Goal: Task Accomplishment & Management: Complete application form

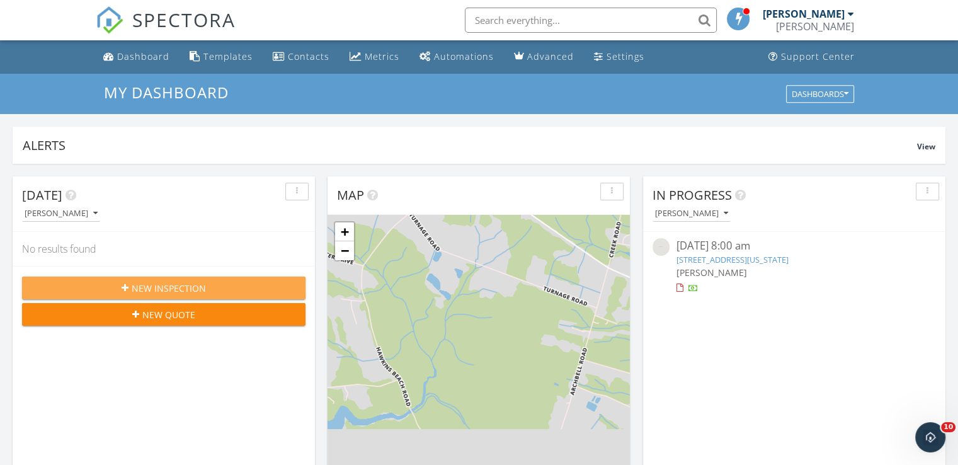
click at [187, 284] on span "New Inspection" at bounding box center [169, 288] width 74 height 13
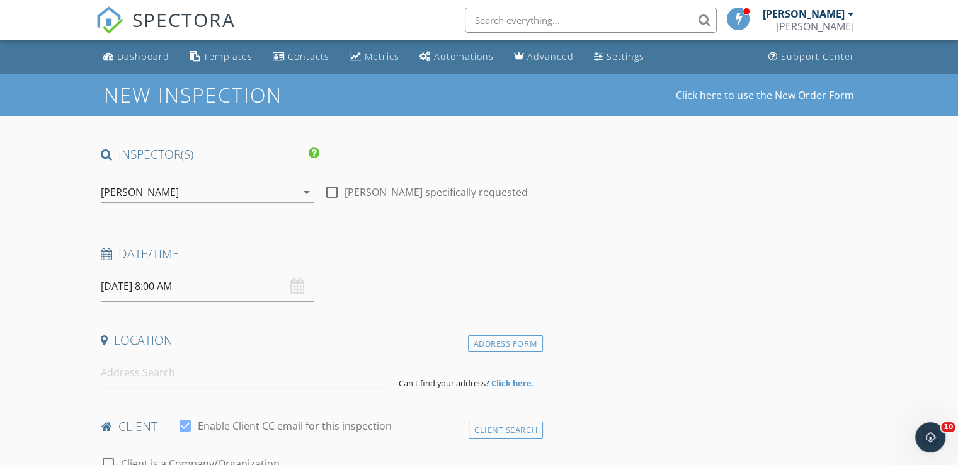
click at [205, 289] on input "[DATE] 8:00 AM" at bounding box center [208, 286] width 214 height 31
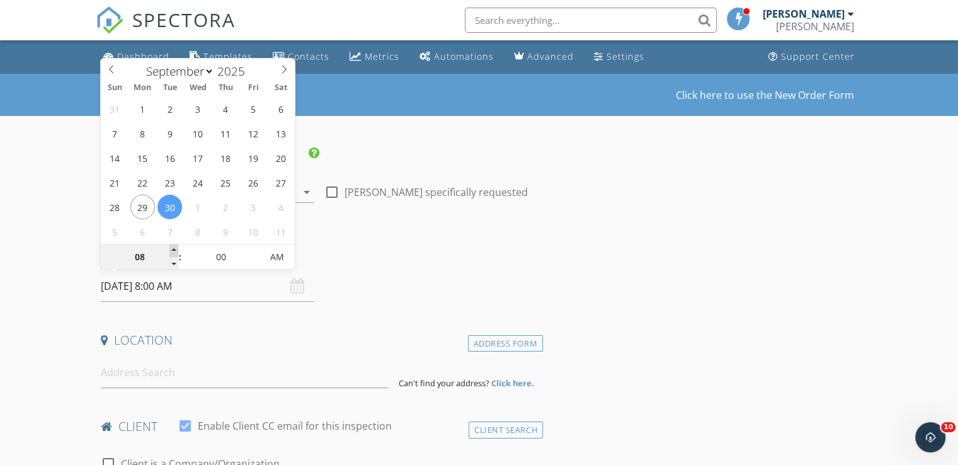
type input "09"
type input "[DATE] 9:00 AM"
click at [173, 251] on span at bounding box center [173, 250] width 9 height 13
type input "10"
type input "[DATE] 10:00 AM"
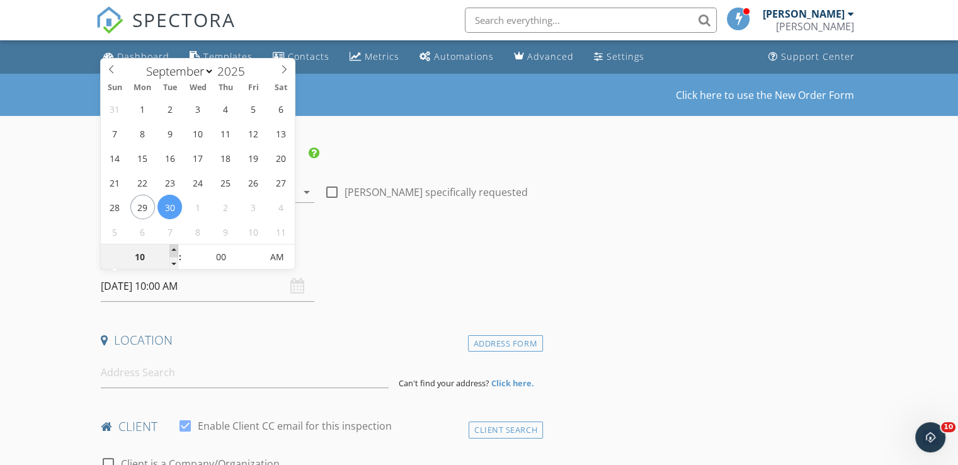
click at [173, 251] on span at bounding box center [173, 250] width 9 height 13
type input "11"
type input "[DATE] 11:00 AM"
click at [173, 251] on span at bounding box center [173, 250] width 9 height 13
type input "12"
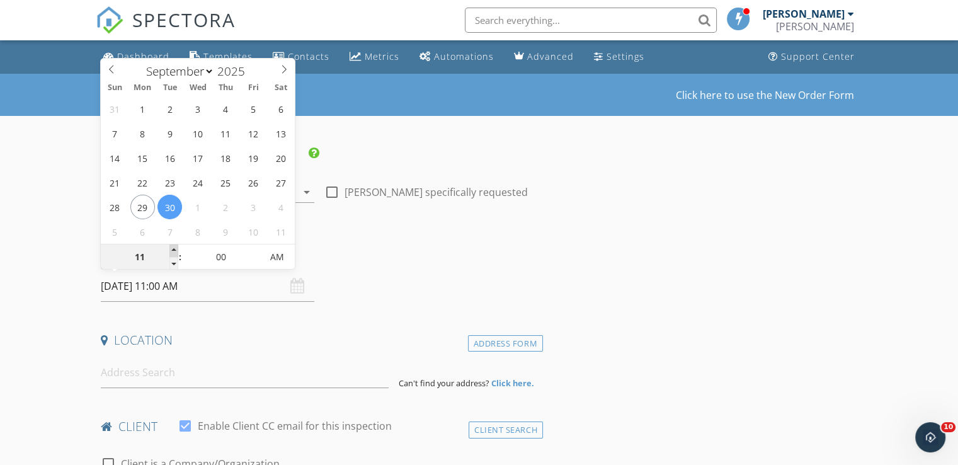
type input "[DATE] 12:00 PM"
click at [173, 251] on span at bounding box center [173, 250] width 9 height 13
type input "01"
type input "[DATE] 1:00 PM"
click at [173, 251] on span at bounding box center [173, 250] width 9 height 13
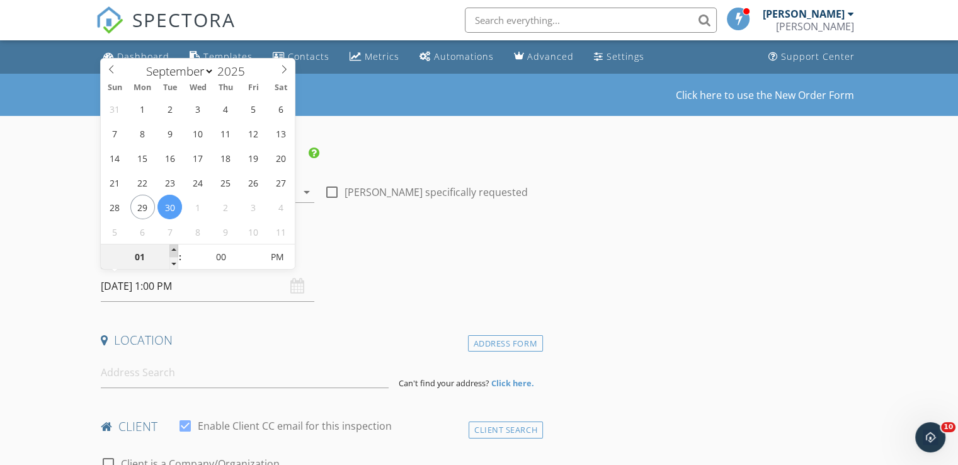
type input "02"
type input "[DATE] 2:00 PM"
click at [173, 251] on span at bounding box center [173, 250] width 9 height 13
type input "03"
type input "09/30/2025 3:00 PM"
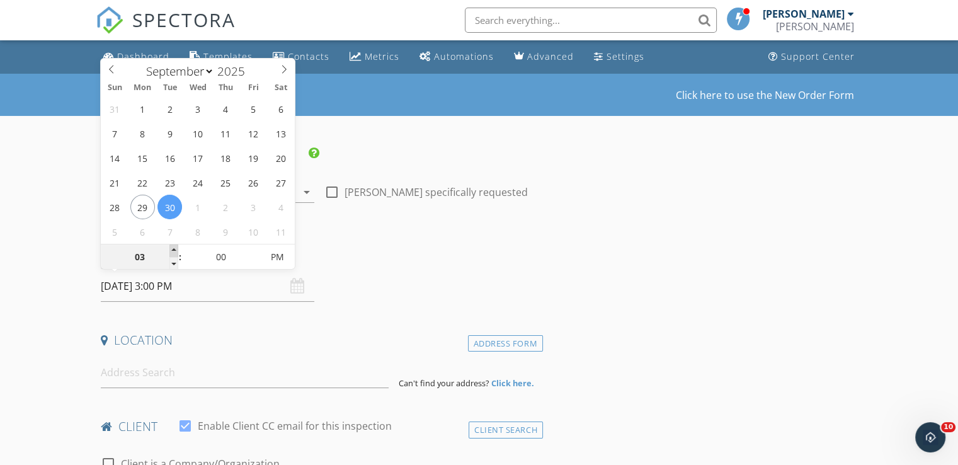
click at [173, 251] on span at bounding box center [173, 250] width 9 height 13
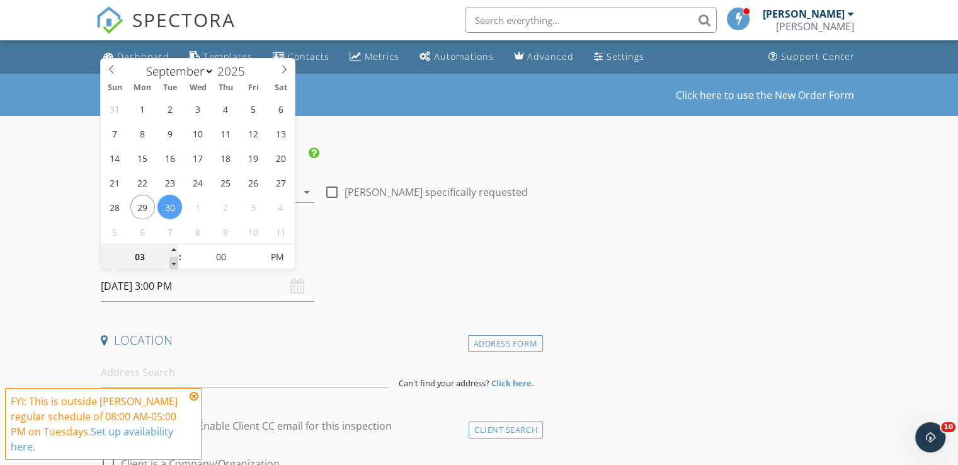
type input "02"
type input "[DATE] 2:00 PM"
click at [171, 262] on span at bounding box center [173, 263] width 9 height 13
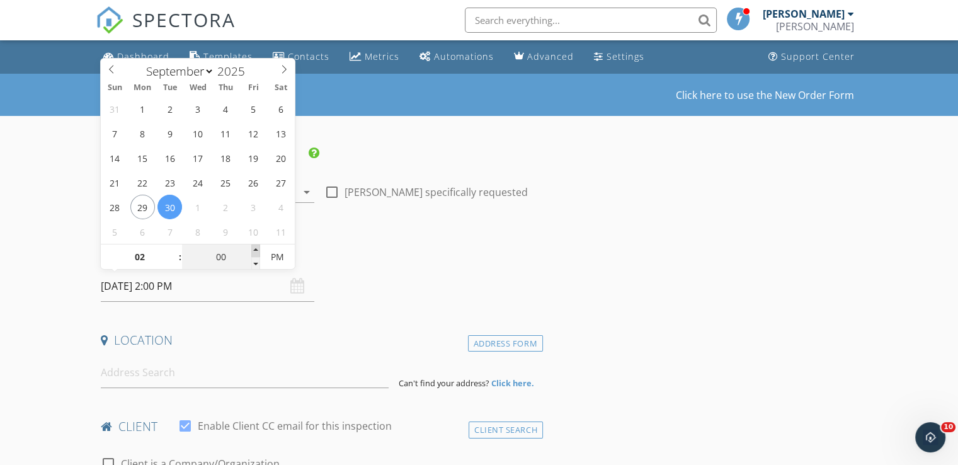
type input "05"
type input "[DATE] 2:05 PM"
click at [257, 250] on span at bounding box center [255, 250] width 9 height 13
type input "10"
type input "[DATE] 2:10 PM"
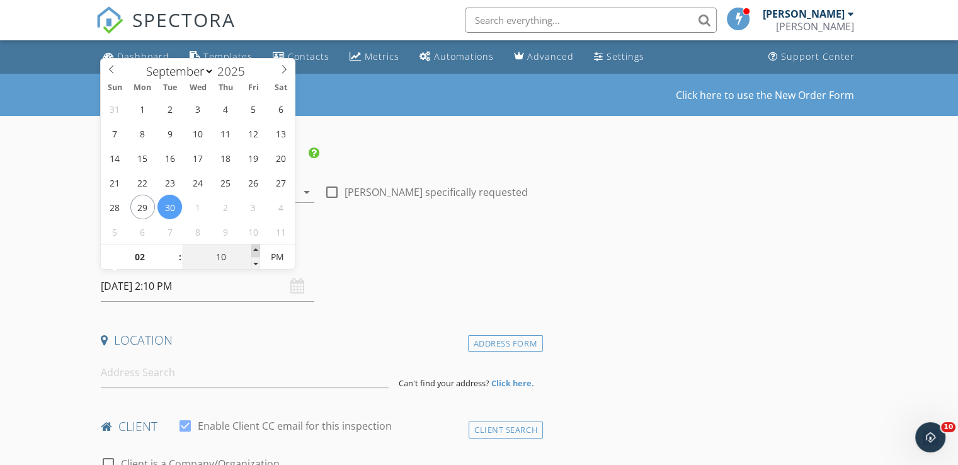
click at [256, 250] on span at bounding box center [255, 250] width 9 height 13
type input "15"
type input "[DATE] 2:15 PM"
click at [256, 250] on span at bounding box center [255, 250] width 9 height 13
type input "20"
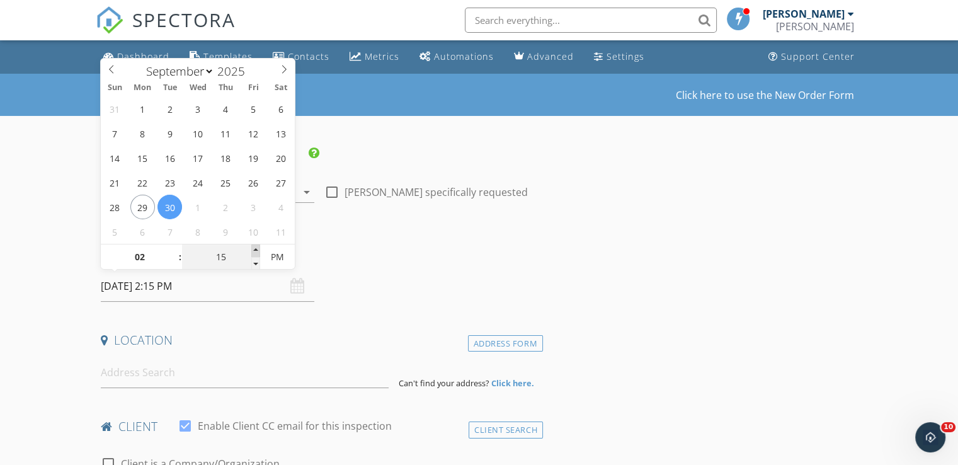
type input "[DATE] 2:20 PM"
click at [256, 250] on span at bounding box center [255, 250] width 9 height 13
type input "25"
type input "[DATE] 2:25 PM"
click at [256, 250] on span at bounding box center [255, 250] width 9 height 13
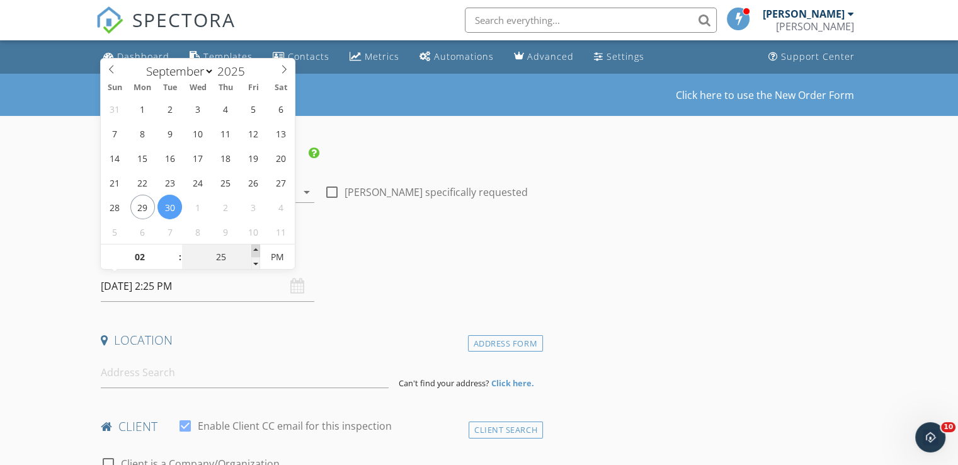
type input "30"
type input "[DATE] 2:30 PM"
click at [256, 250] on span at bounding box center [255, 250] width 9 height 13
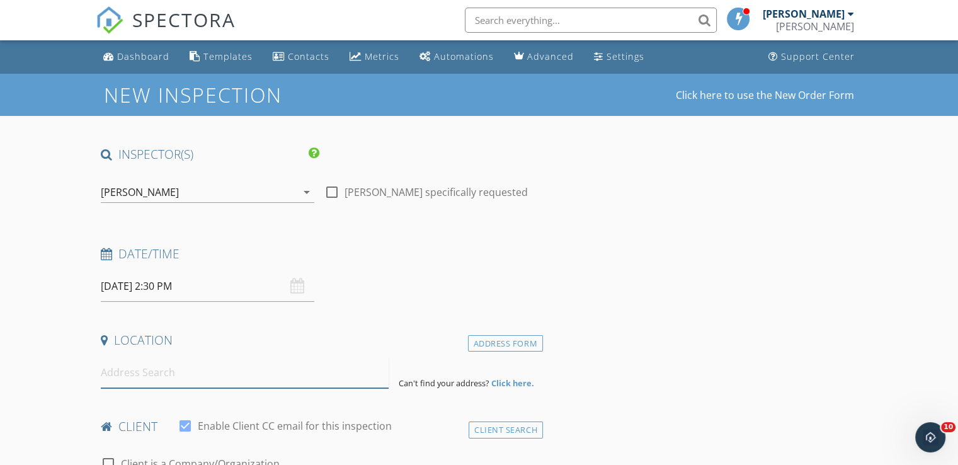
click at [141, 370] on input at bounding box center [245, 372] width 288 height 31
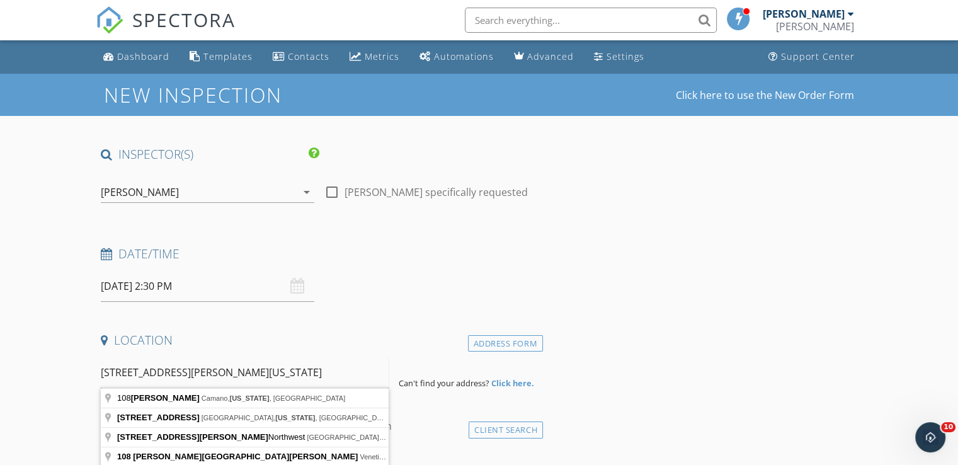
click at [175, 372] on input "108 Abbey Lane Washington" at bounding box center [245, 372] width 288 height 31
click at [242, 370] on input "108 Abbey Lane, Washington" at bounding box center [245, 372] width 288 height 31
click at [238, 372] on input "108 Abbey Lane, Washington,NC" at bounding box center [245, 372] width 288 height 31
click at [240, 372] on input "108 Abbey Lane, Washington,NC" at bounding box center [245, 372] width 288 height 31
click at [258, 373] on input "108 Abbey Lane, Washington, NC" at bounding box center [245, 372] width 288 height 31
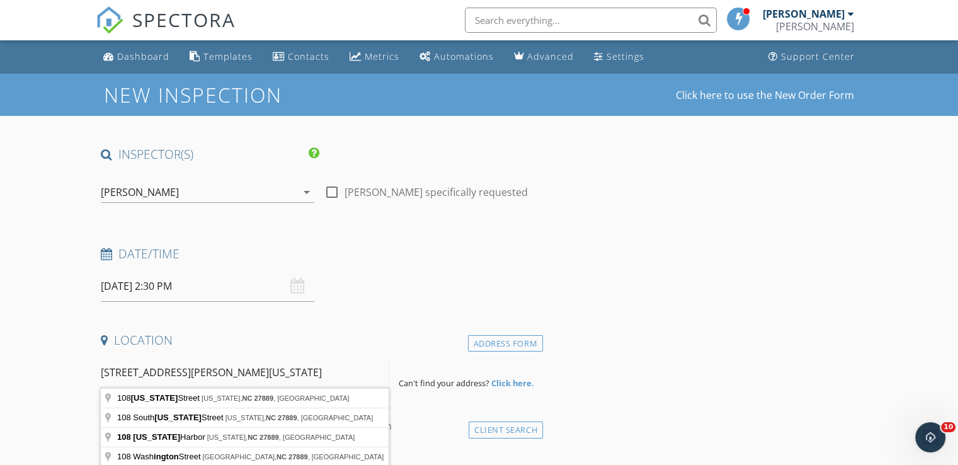
type input "108 Abbey Lane, Washington, NC 27889"
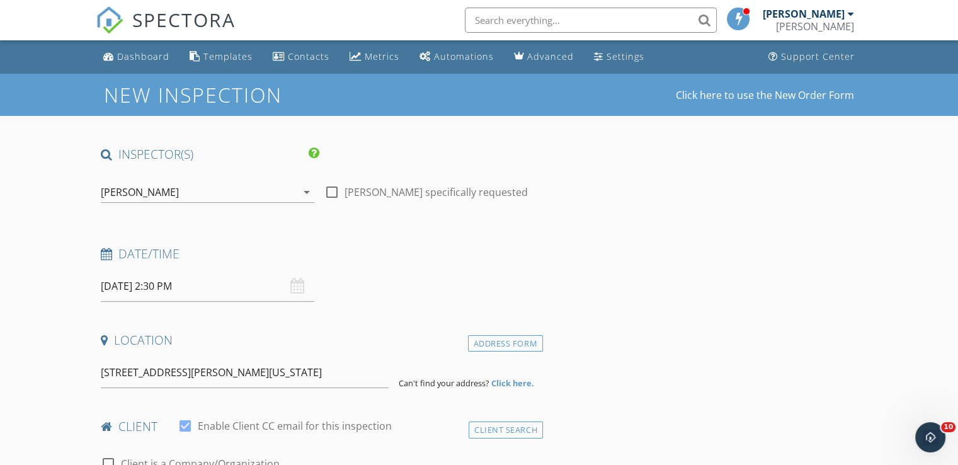
click at [498, 380] on strong "Click here." at bounding box center [512, 382] width 43 height 11
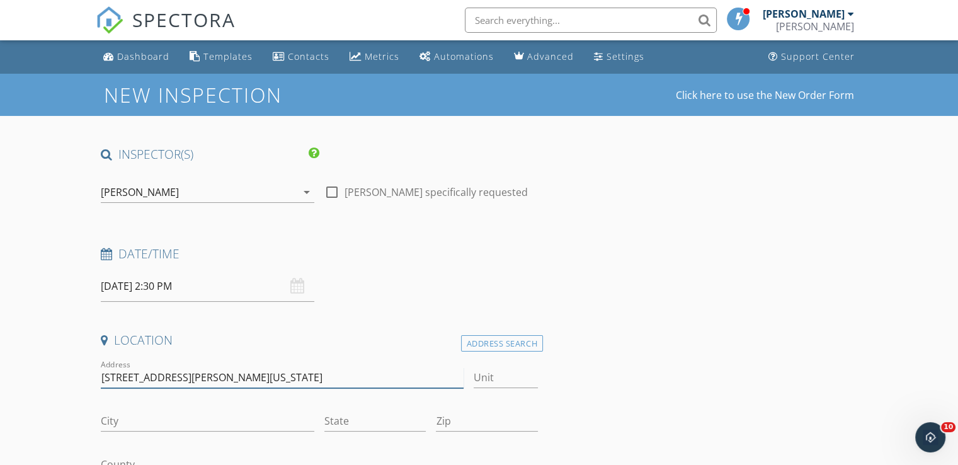
click at [290, 377] on input "108 Abbey Lane, Washington, NC 27889" at bounding box center [282, 377] width 362 height 21
type input "[STREET_ADDRESS][PERSON_NAME]"
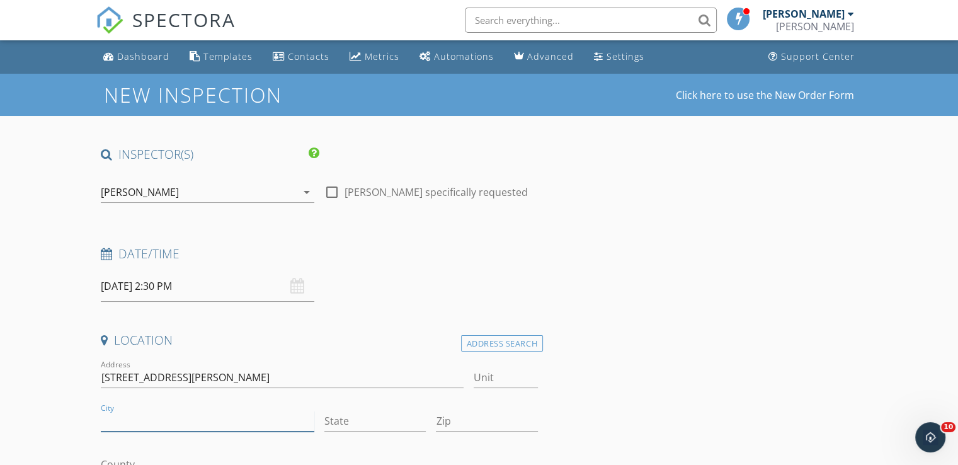
click at [126, 418] on input "City" at bounding box center [208, 421] width 214 height 21
type input "[US_STATE]"
type input "NC"
type input "27889"
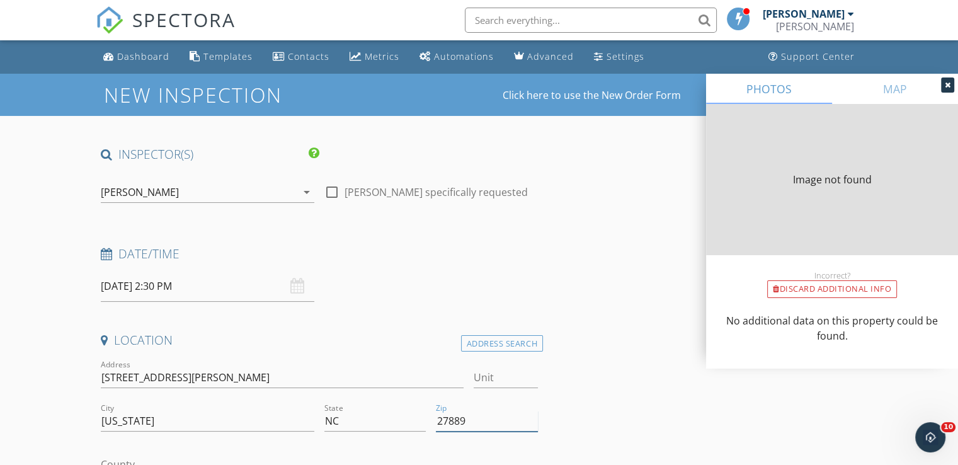
type input "1676"
type input "1968"
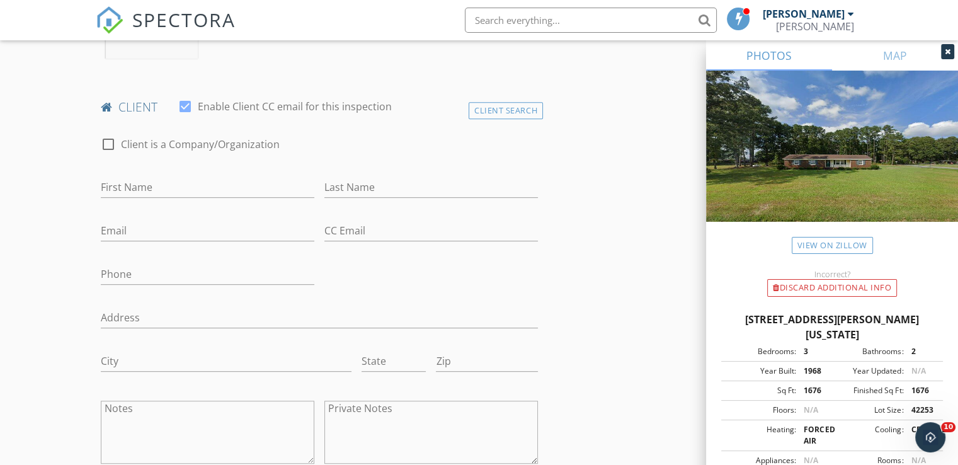
scroll to position [587, 0]
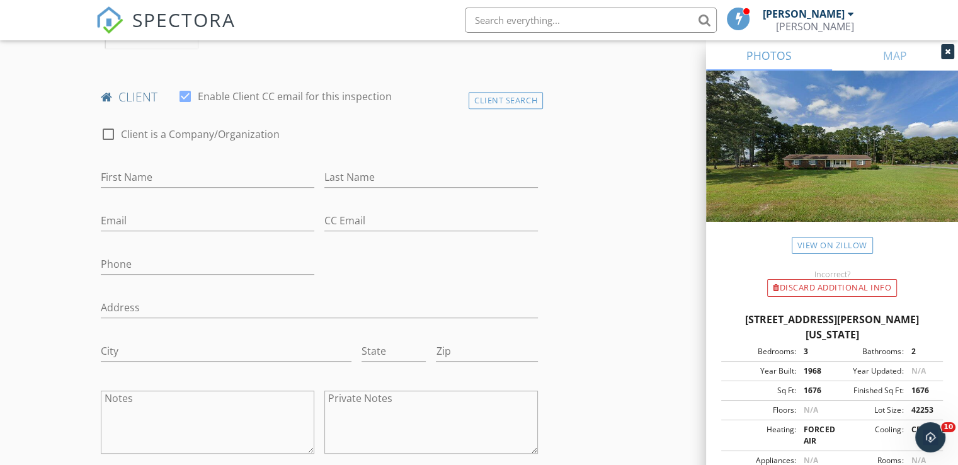
type input "27889"
click at [136, 178] on input "First Name" at bounding box center [208, 177] width 214 height 21
type input "Mac"
type input "[PERSON_NAME]"
click at [108, 217] on input "Email" at bounding box center [208, 220] width 214 height 21
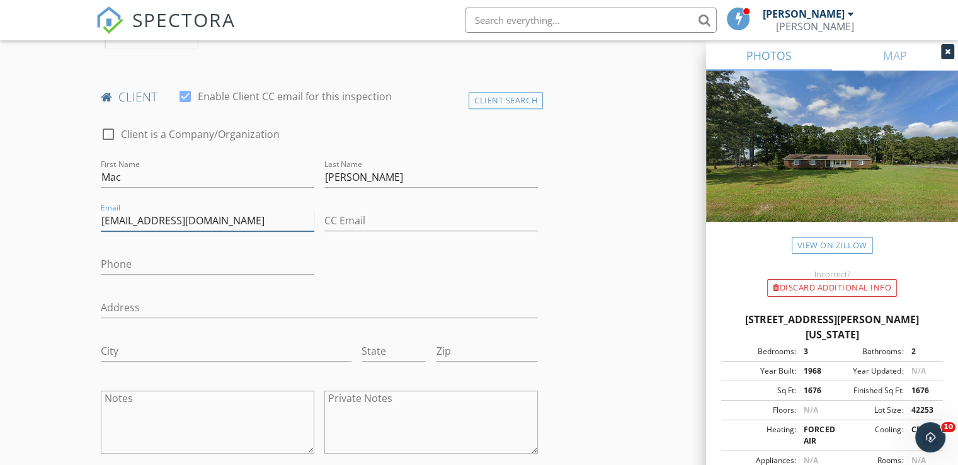
type input "[EMAIL_ADDRESS][DOMAIN_NAME]"
click at [121, 264] on input "Phone" at bounding box center [208, 264] width 214 height 21
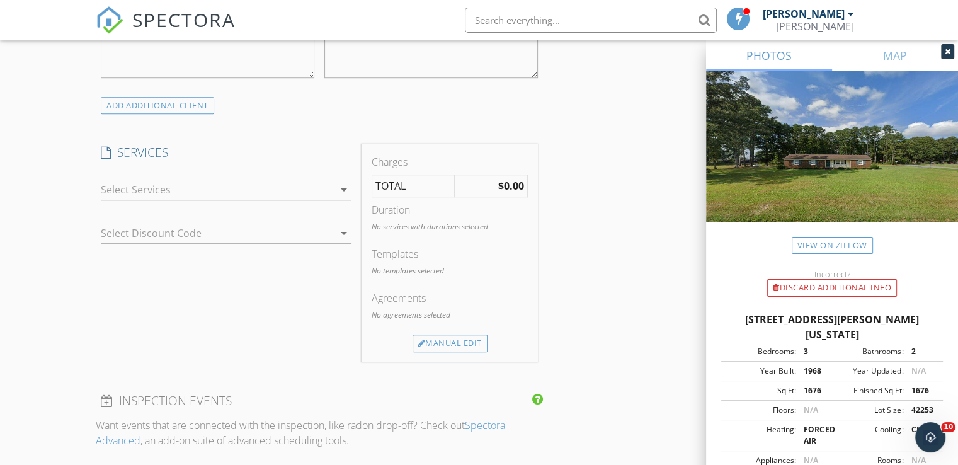
scroll to position [983, 0]
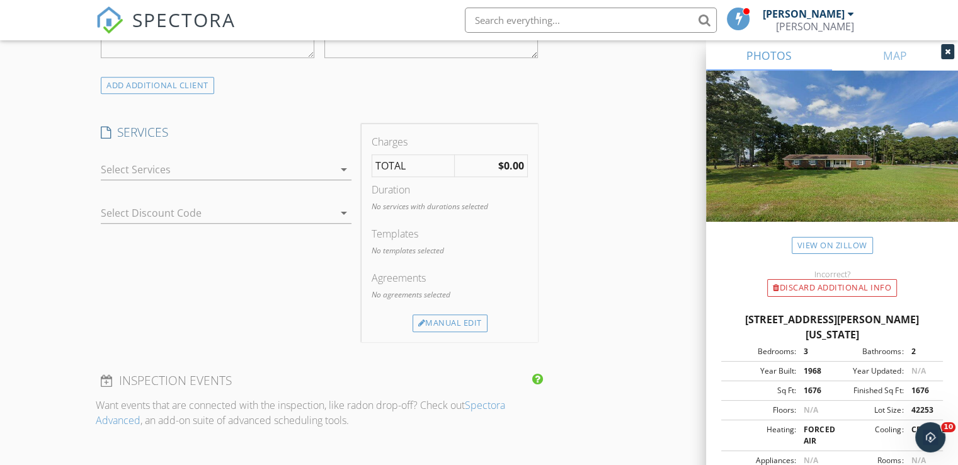
type input "[PHONE_NUMBER]"
click at [343, 167] on icon "arrow_drop_down" at bounding box center [343, 169] width 15 height 15
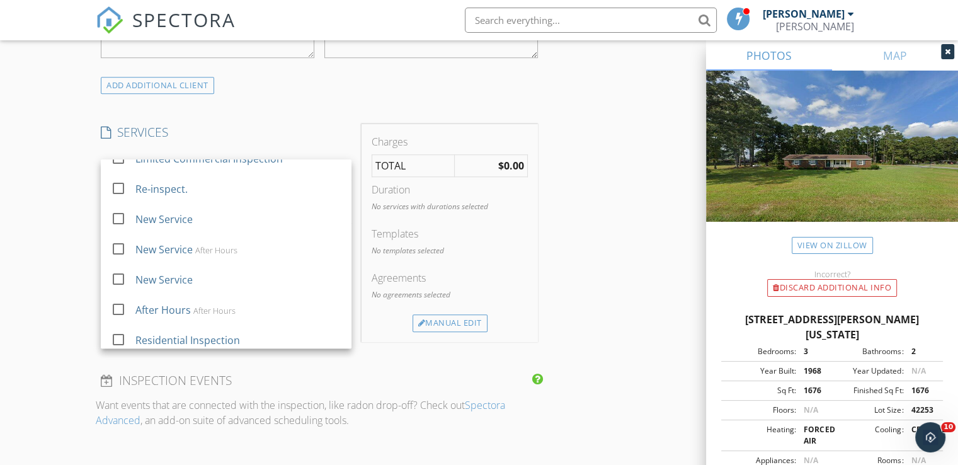
scroll to position [53, 0]
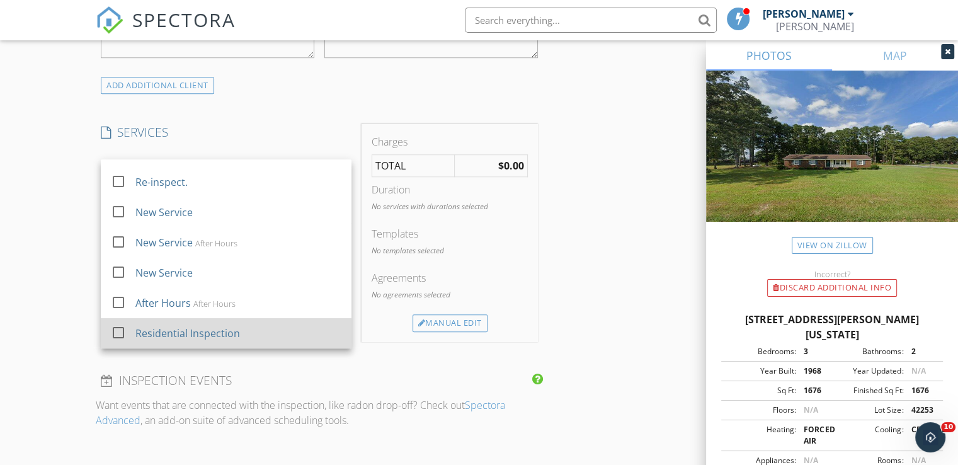
click at [143, 335] on div "Residential Inspection" at bounding box center [187, 333] width 105 height 15
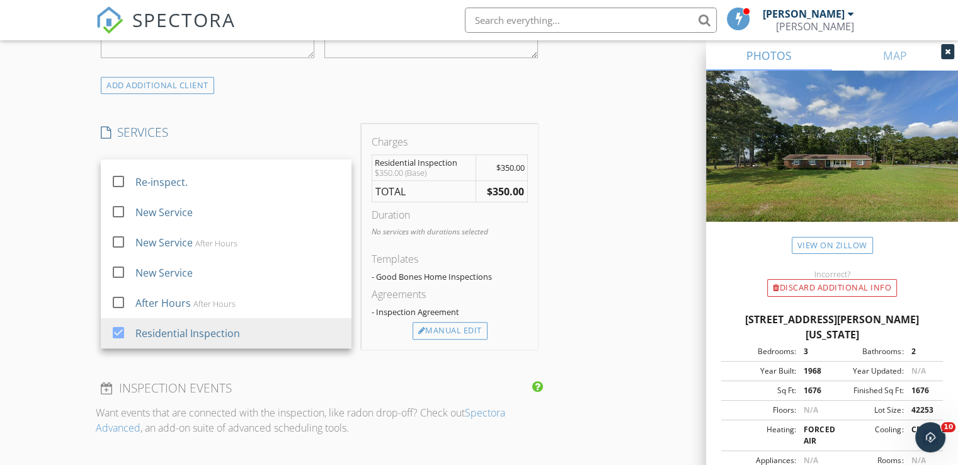
click at [489, 273] on div "- Good Bones Home Inspections" at bounding box center [450, 277] width 156 height 10
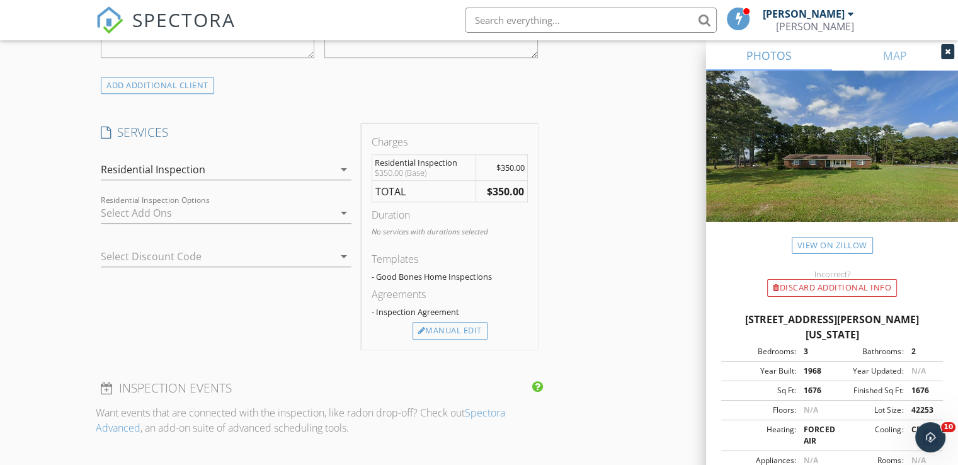
click at [343, 212] on icon "arrow_drop_down" at bounding box center [343, 212] width 15 height 15
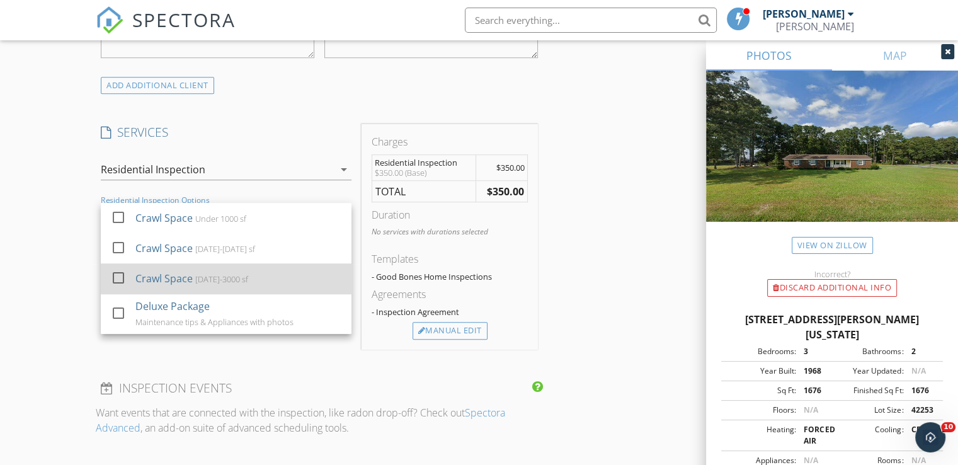
click at [120, 276] on div at bounding box center [118, 277] width 21 height 21
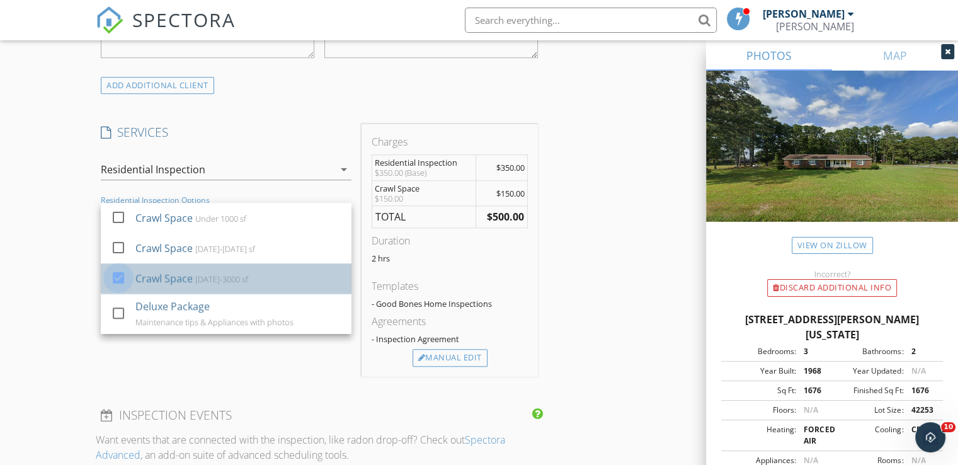
click at [118, 277] on div at bounding box center [118, 277] width 21 height 21
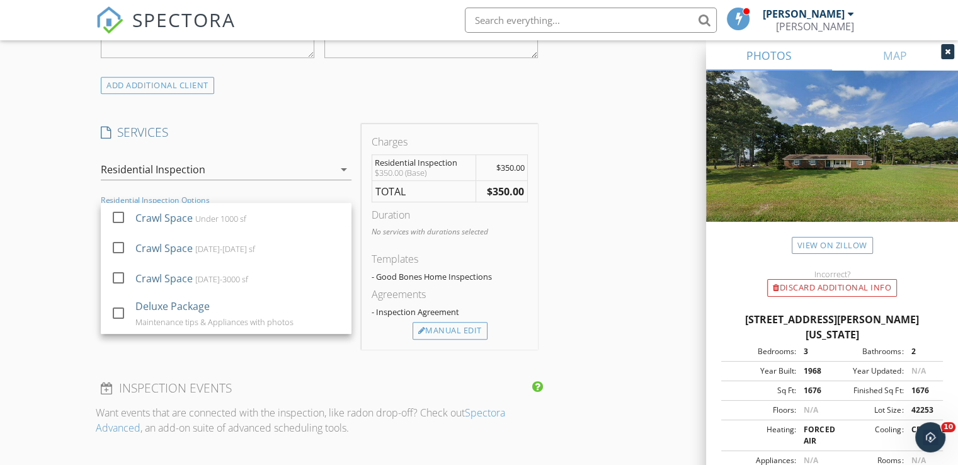
click at [43, 164] on div "New Inspection Click here to use the New Order Form INSPECTOR(S) check_box Darr…" at bounding box center [479, 195] width 958 height 2208
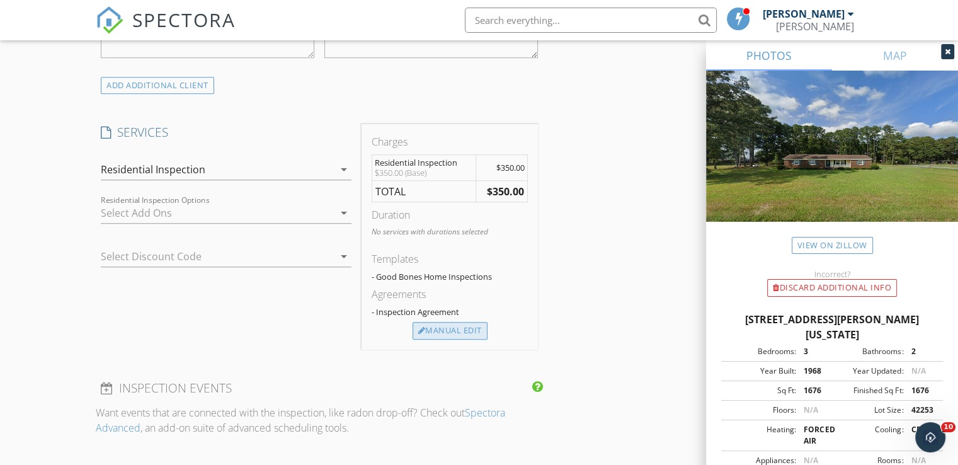
click at [450, 328] on div "Manual Edit" at bounding box center [450, 331] width 75 height 18
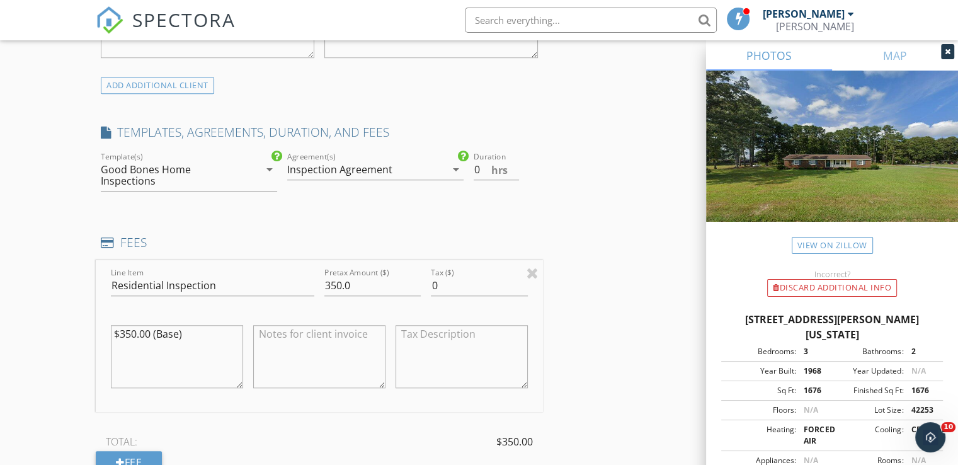
click at [454, 168] on icon "arrow_drop_down" at bounding box center [456, 169] width 15 height 15
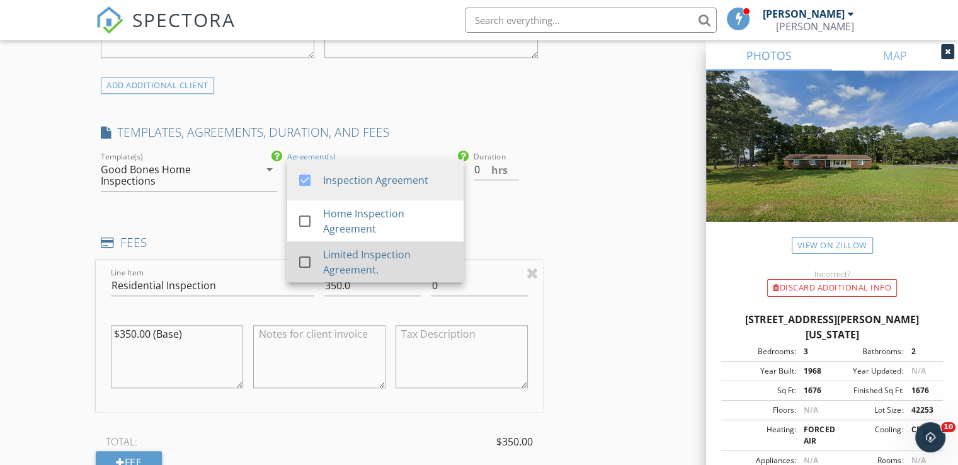
click at [305, 258] on div at bounding box center [304, 261] width 21 height 21
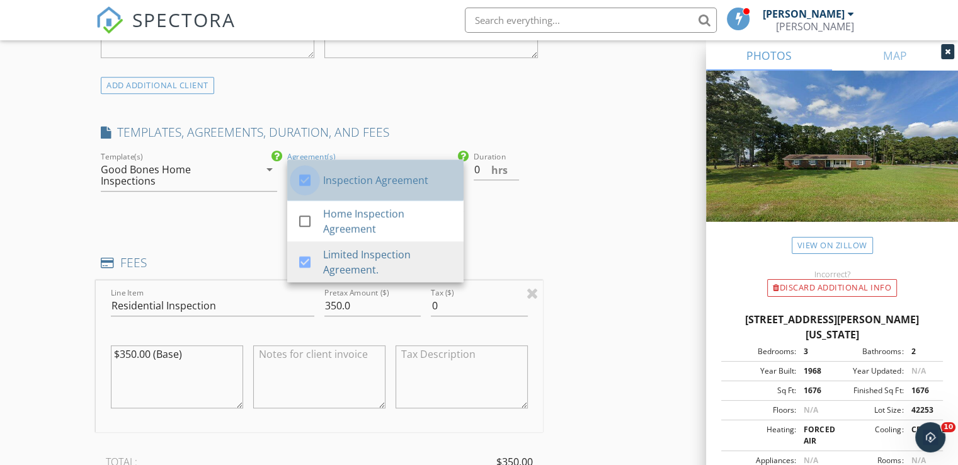
click at [305, 179] on div at bounding box center [304, 179] width 21 height 21
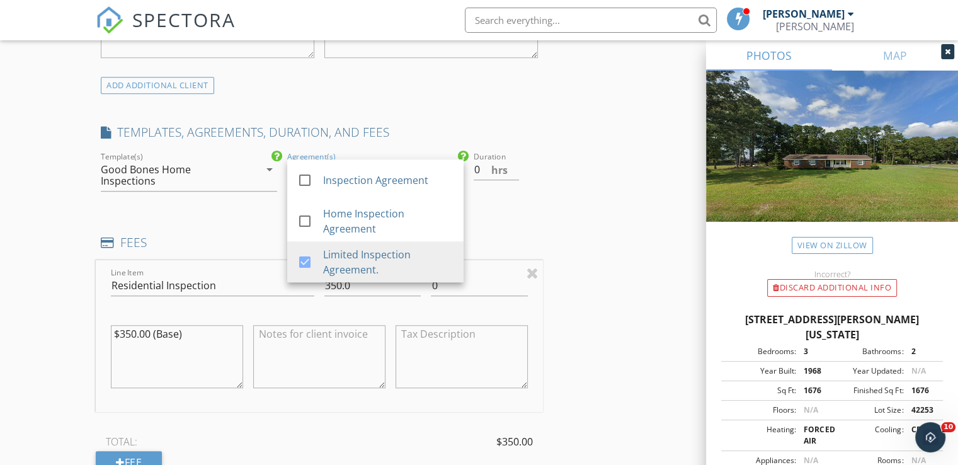
click at [610, 185] on div "INSPECTOR(S) check_box [PERSON_NAME] PRIMARY [PERSON_NAME] arrow_drop_down chec…" at bounding box center [479, 286] width 767 height 2247
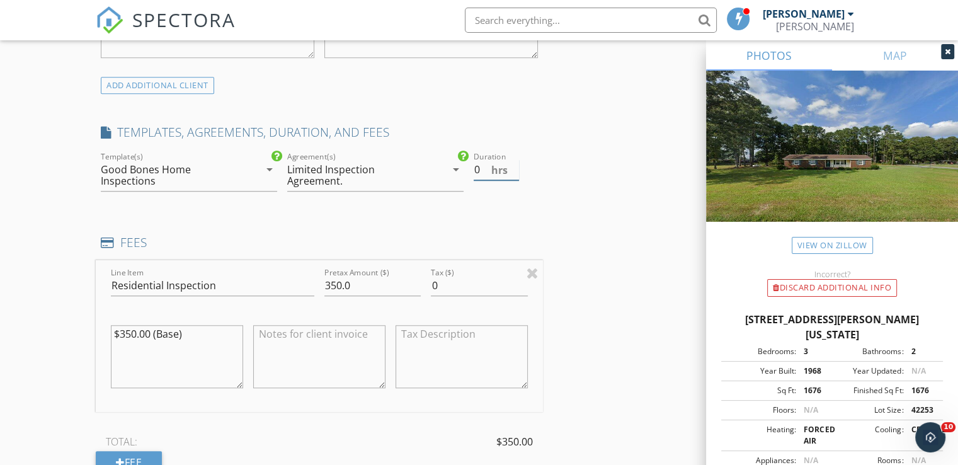
click at [479, 169] on input "0" at bounding box center [496, 169] width 45 height 21
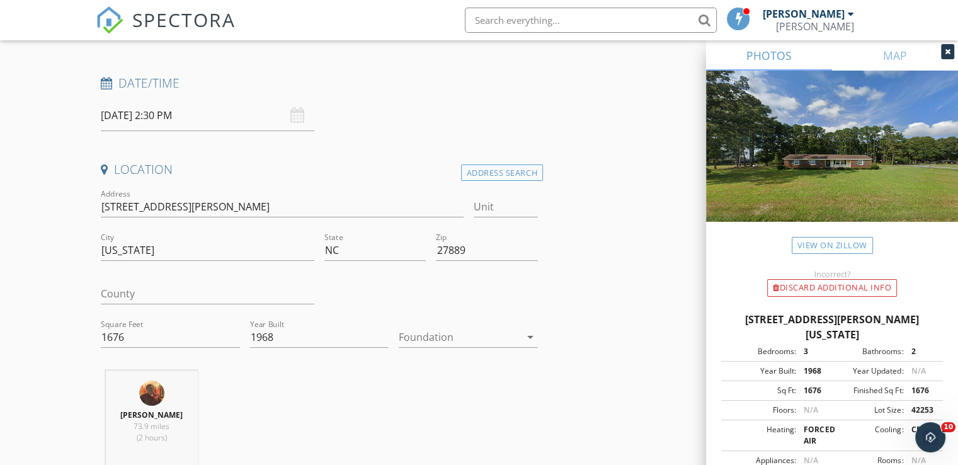
scroll to position [0, 0]
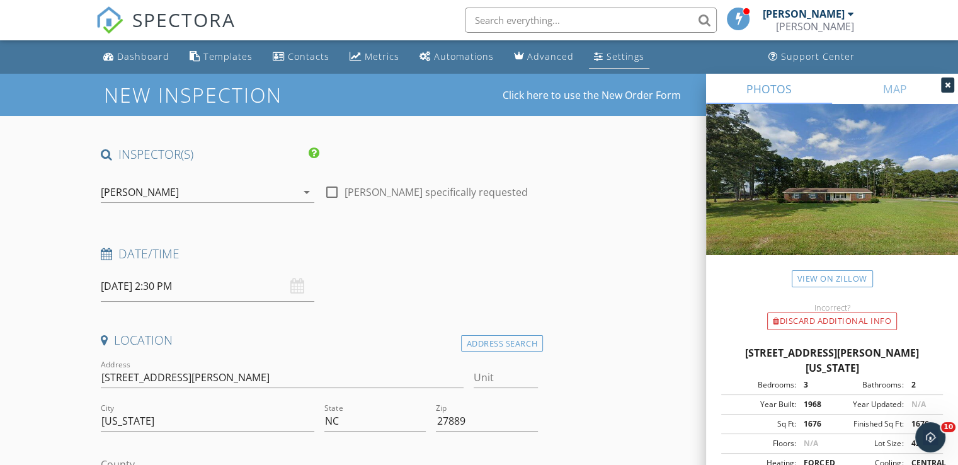
type input "1"
click at [607, 54] on div "Settings" at bounding box center [626, 56] width 38 height 12
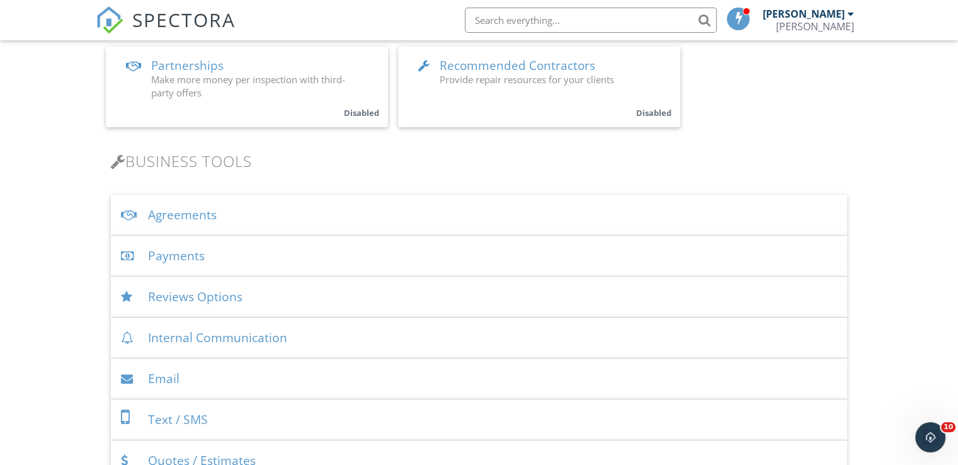
scroll to position [329, 0]
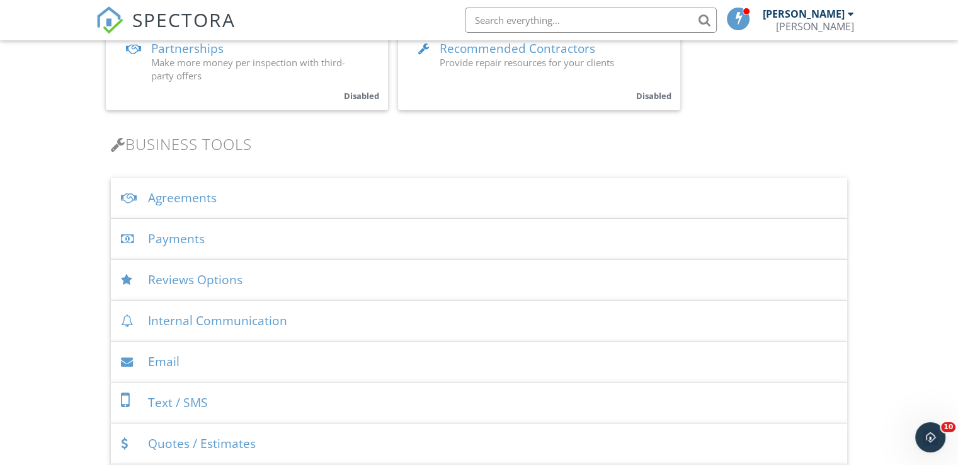
click at [181, 198] on div "Agreements" at bounding box center [479, 198] width 737 height 41
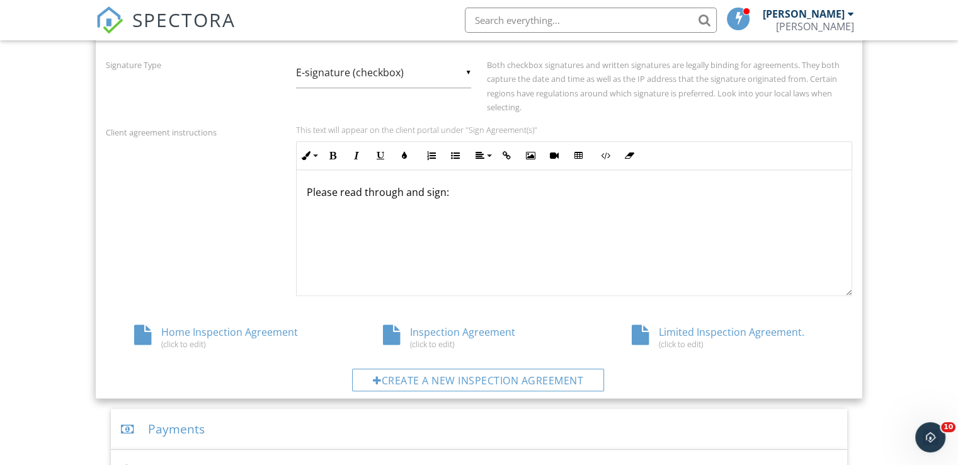
scroll to position [537, 0]
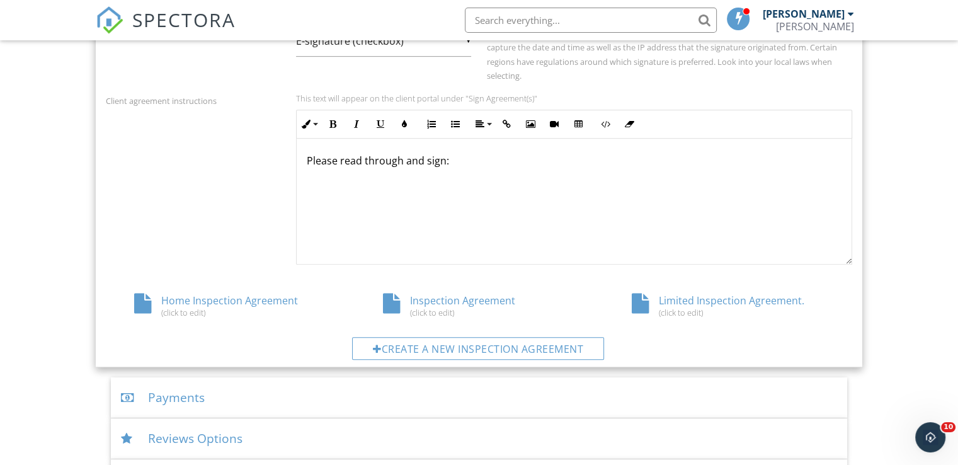
click at [674, 301] on div "Limited Inspection Agreement. (click to edit)" at bounding box center [728, 306] width 249 height 24
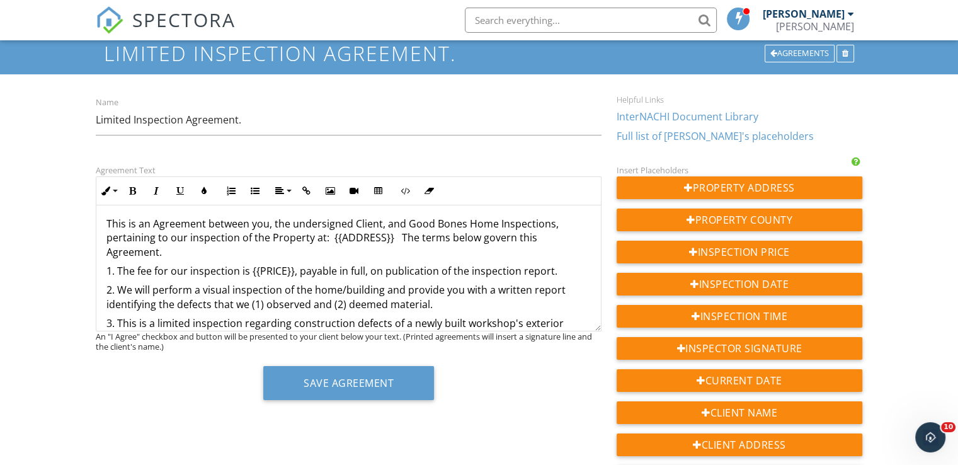
scroll to position [444, 0]
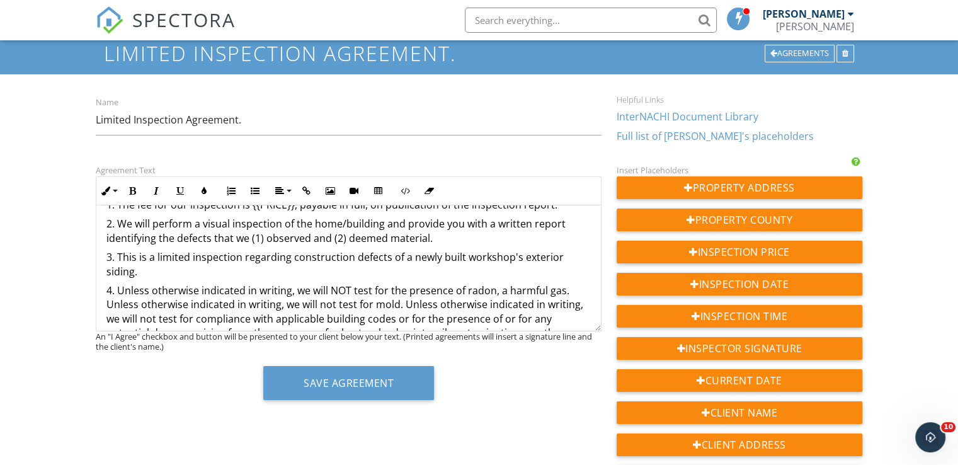
click at [138, 272] on p "3. This is a limited inspection regarding construction defects of a newly built…" at bounding box center [348, 264] width 485 height 28
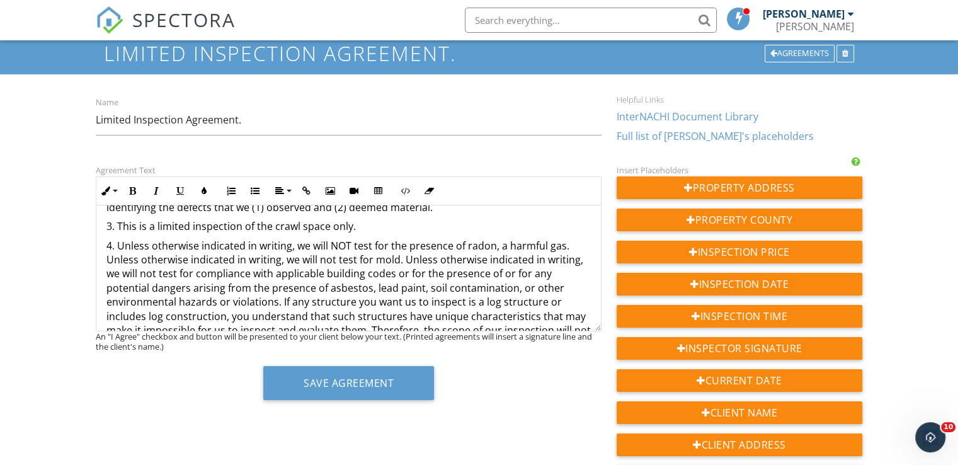
scroll to position [483, 0]
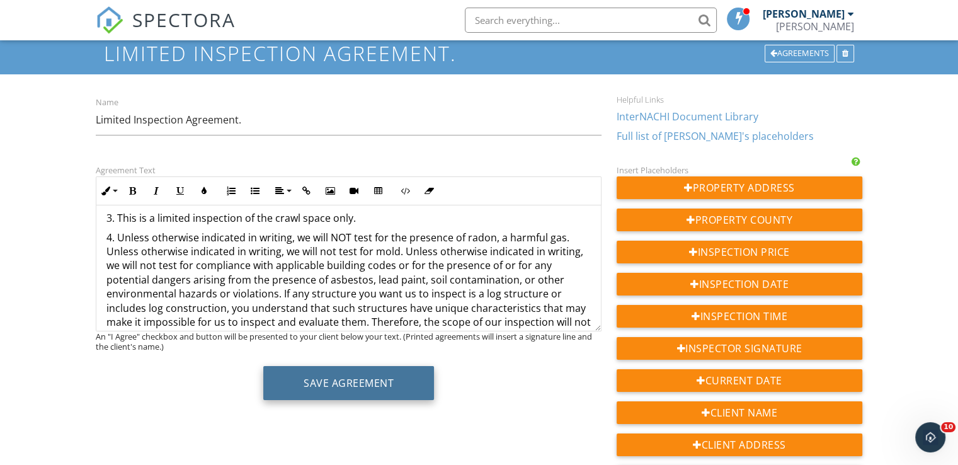
click at [335, 383] on button "Save Agreement" at bounding box center [348, 383] width 171 height 34
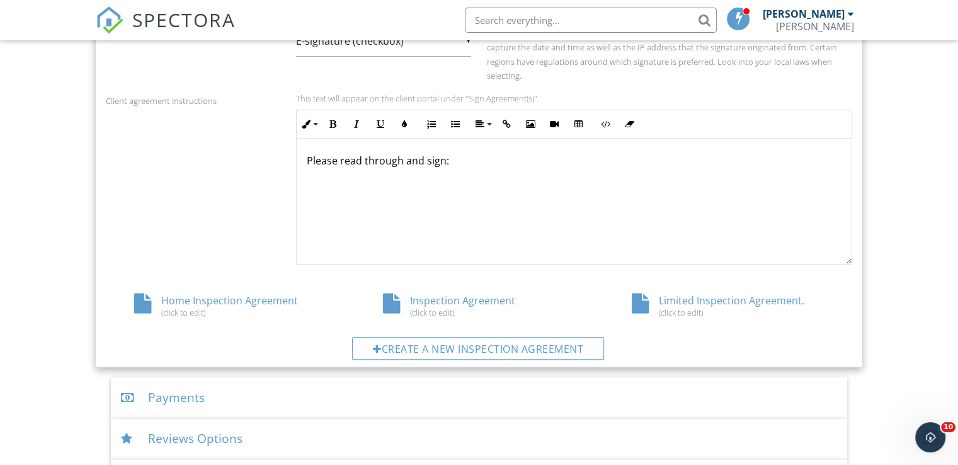
scroll to position [329, 0]
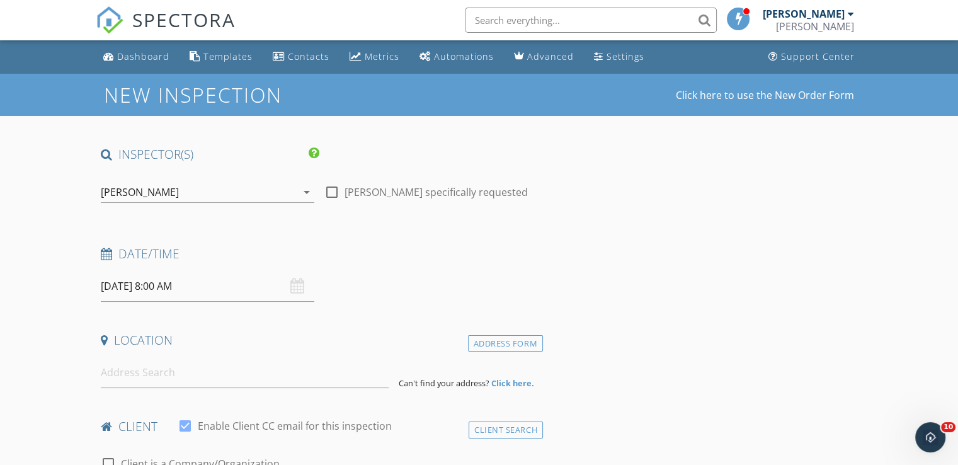
click at [207, 285] on input "[DATE] 8:00 AM" at bounding box center [208, 286] width 214 height 31
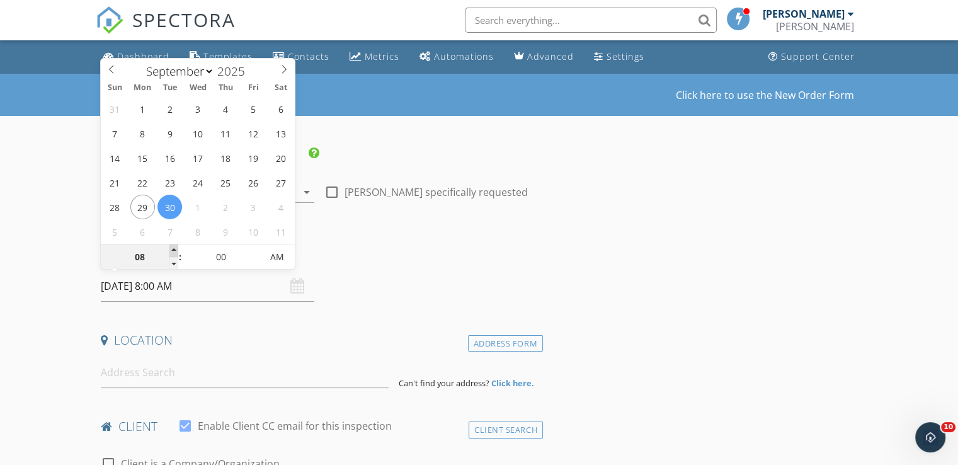
type input "[DATE] 9:00 AM"
type input "09"
click at [173, 251] on span at bounding box center [173, 250] width 9 height 13
type input "[DATE] 10:00 AM"
type input "10"
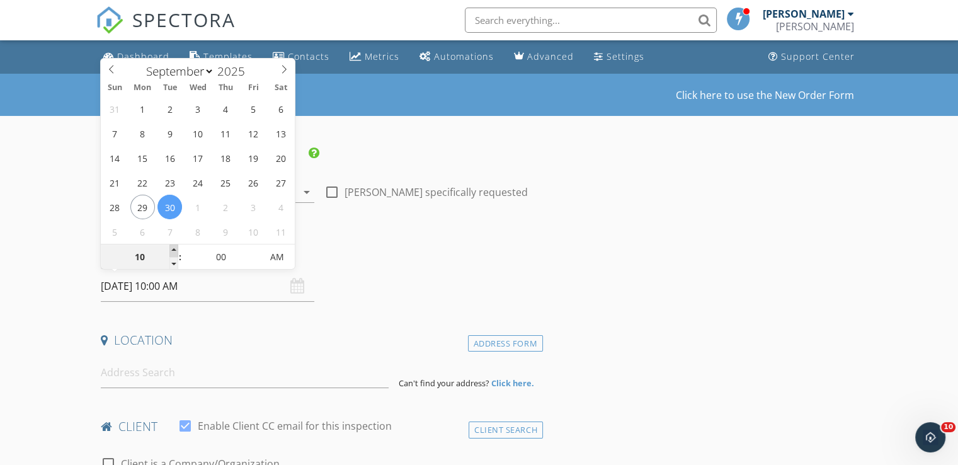
click at [173, 251] on span at bounding box center [173, 250] width 9 height 13
type input "[DATE] 11:00 AM"
type input "11"
click at [173, 251] on span at bounding box center [173, 250] width 9 height 13
type input "[DATE] 12:00 PM"
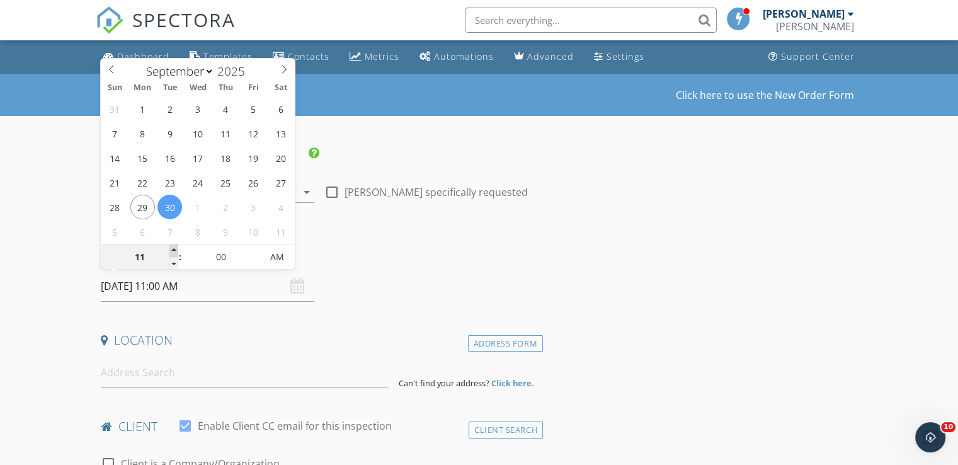
type input "12"
click at [173, 251] on span at bounding box center [173, 250] width 9 height 13
type input "[DATE] 1:00 PM"
type input "01"
click at [173, 251] on span at bounding box center [173, 250] width 9 height 13
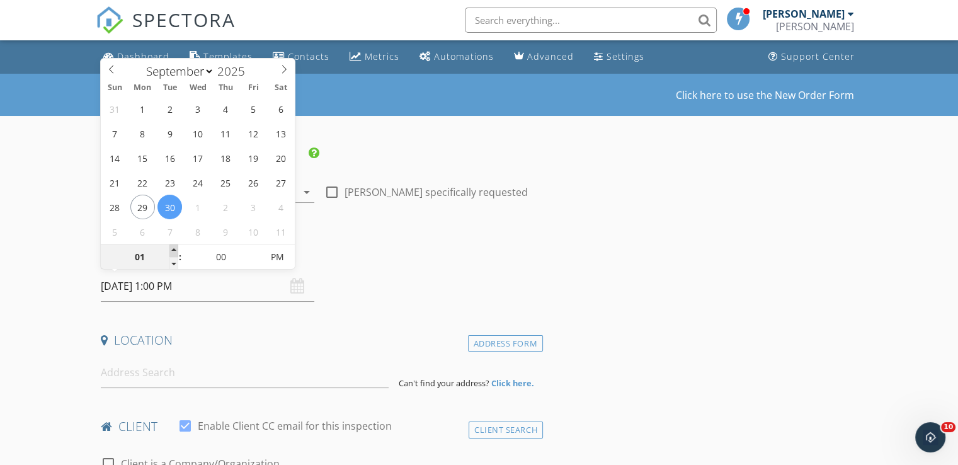
type input "[DATE] 2:00 PM"
type input "02"
click at [173, 251] on span at bounding box center [173, 250] width 9 height 13
type input "[DATE] 2:05 PM"
type input "05"
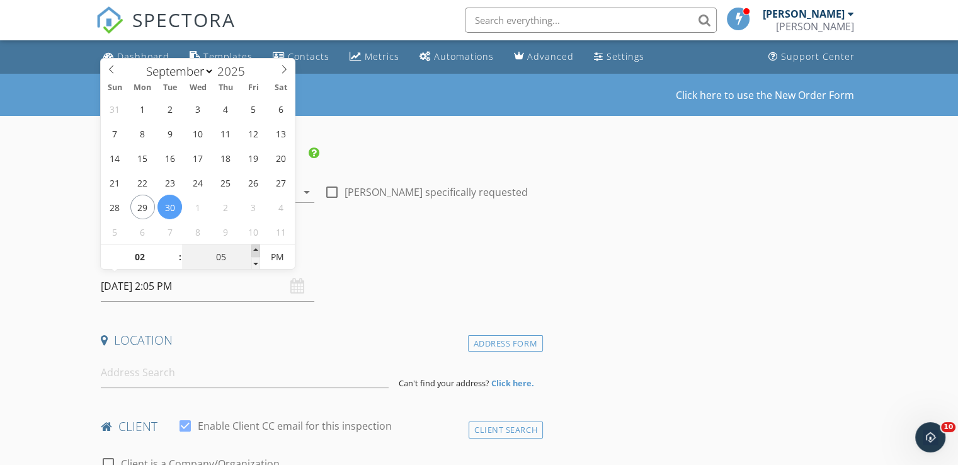
click at [253, 248] on span at bounding box center [255, 250] width 9 height 13
type input "[DATE] 2:10 PM"
type input "10"
click at [253, 248] on span at bounding box center [255, 250] width 9 height 13
type input "[DATE] 2:15 PM"
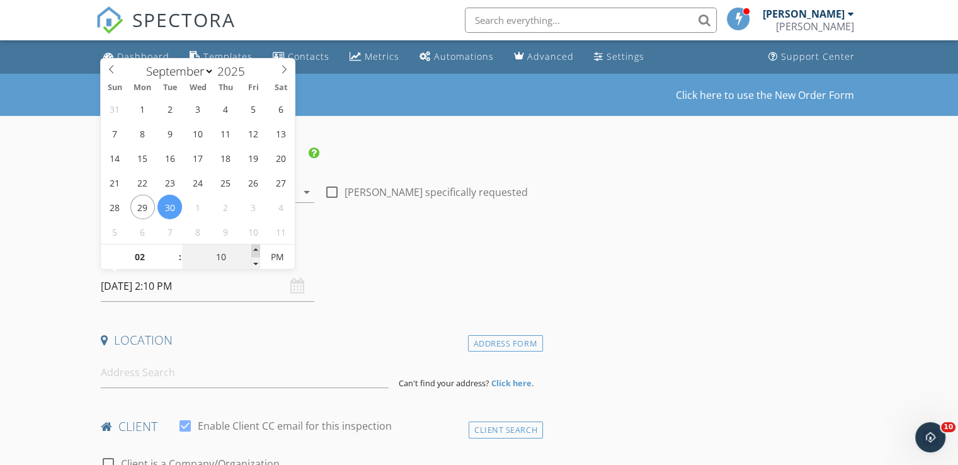
type input "15"
click at [253, 248] on span at bounding box center [255, 250] width 9 height 13
type input "[DATE] 2:20 PM"
type input "20"
click at [253, 248] on span at bounding box center [255, 250] width 9 height 13
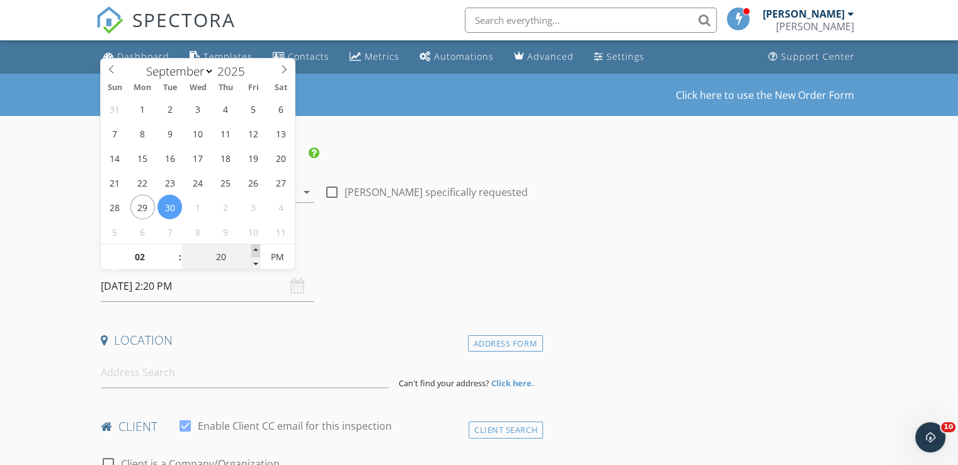
type input "[DATE] 2:25 PM"
type input "25"
click at [252, 248] on span at bounding box center [255, 250] width 9 height 13
type input "[DATE] 2:30 PM"
type input "30"
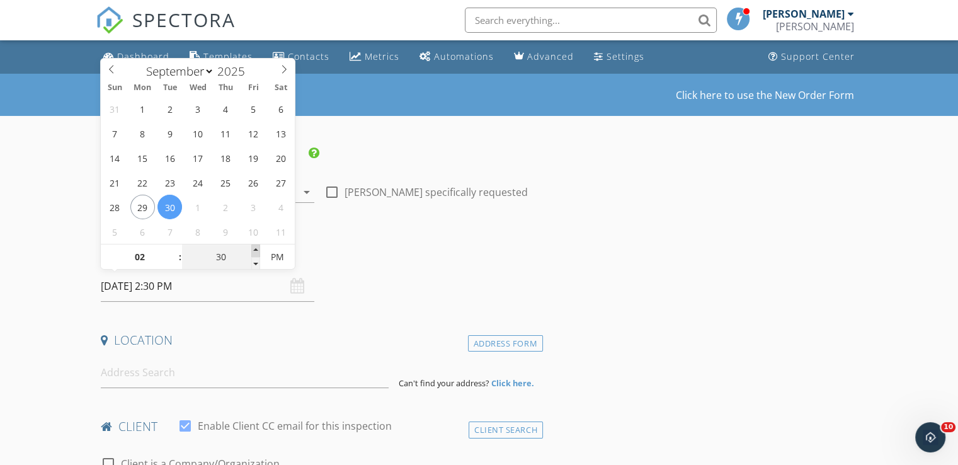
click at [252, 248] on span at bounding box center [255, 250] width 9 height 13
click at [132, 376] on input at bounding box center [245, 372] width 288 height 31
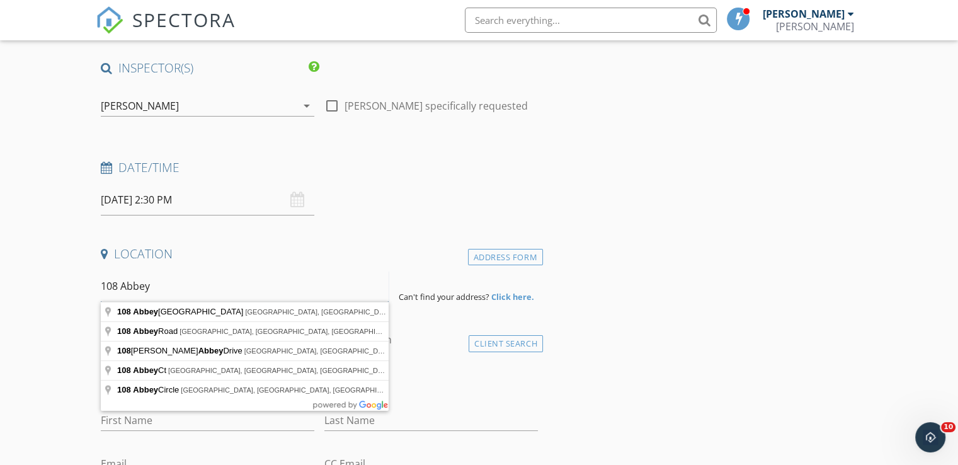
scroll to position [84, 0]
type input "108 Abbey"
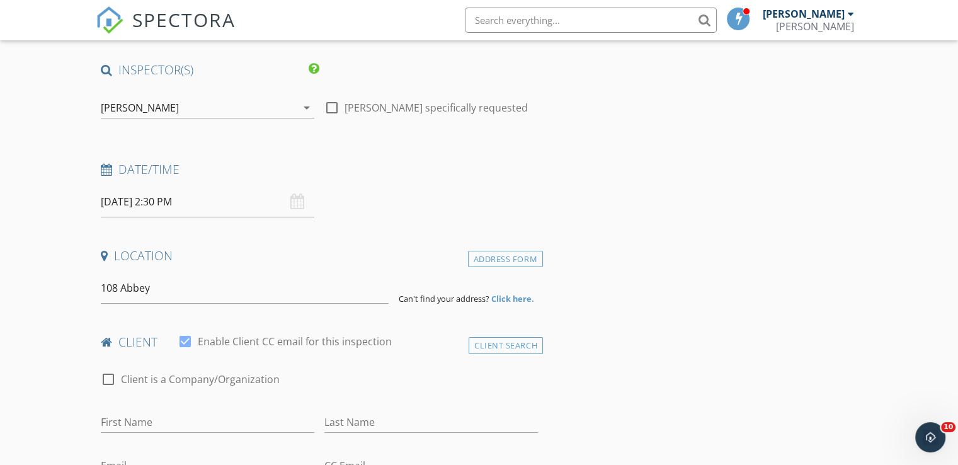
click at [500, 298] on strong "Click here." at bounding box center [512, 298] width 43 height 11
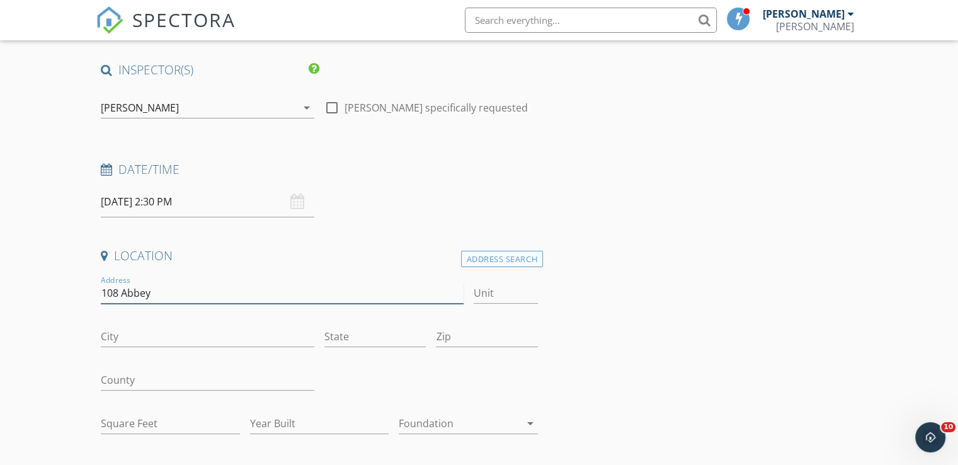
click at [157, 291] on input "108 Abbey" at bounding box center [282, 293] width 362 height 21
type input "[STREET_ADDRESS][PERSON_NAME]"
click at [114, 335] on input "City" at bounding box center [208, 336] width 214 height 21
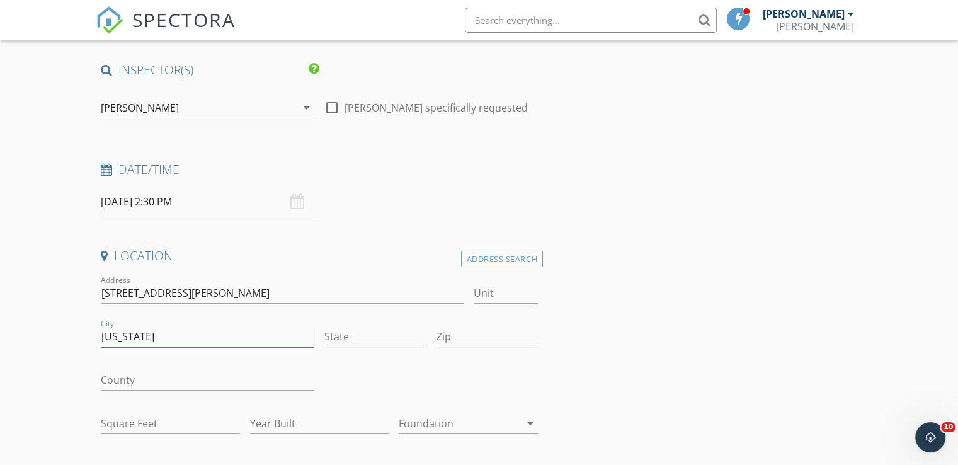
type input "[US_STATE]"
type input "NC"
type input "27889"
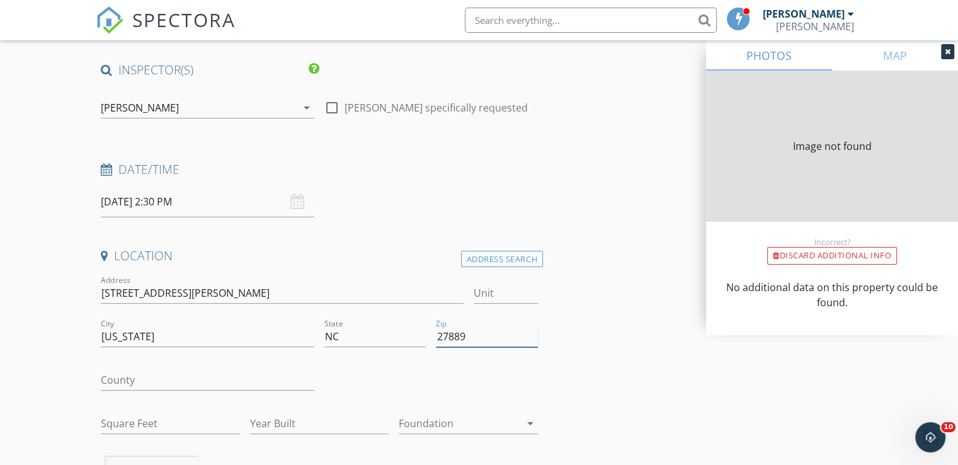
type input "1676"
type input "1968"
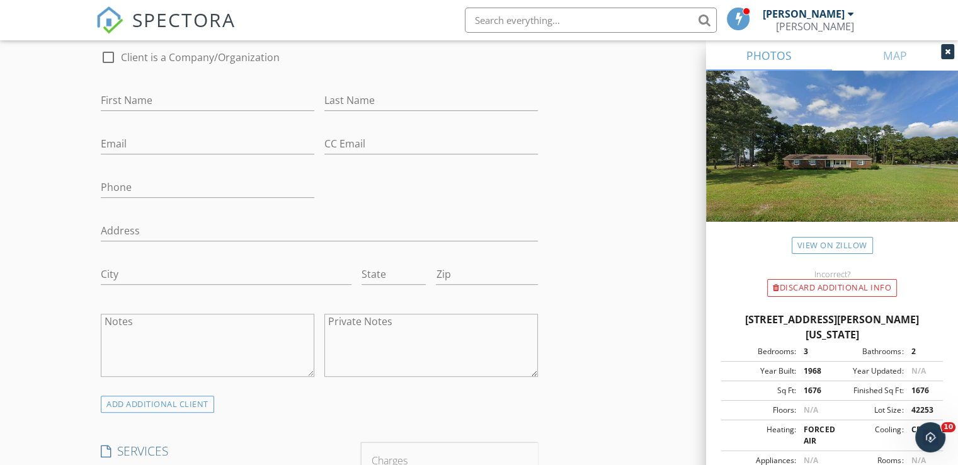
scroll to position [662, 0]
type input "27889"
click at [107, 100] on input "First Name" at bounding box center [208, 103] width 214 height 21
type input "Mac"
type input "[PERSON_NAME]"
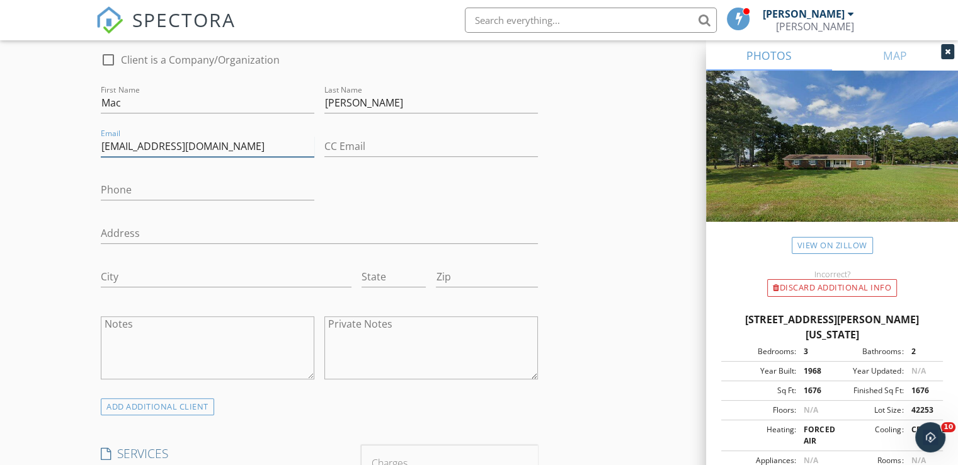
type input "[EMAIL_ADDRESS][DOMAIN_NAME]"
click at [139, 190] on input "Phone" at bounding box center [208, 190] width 214 height 21
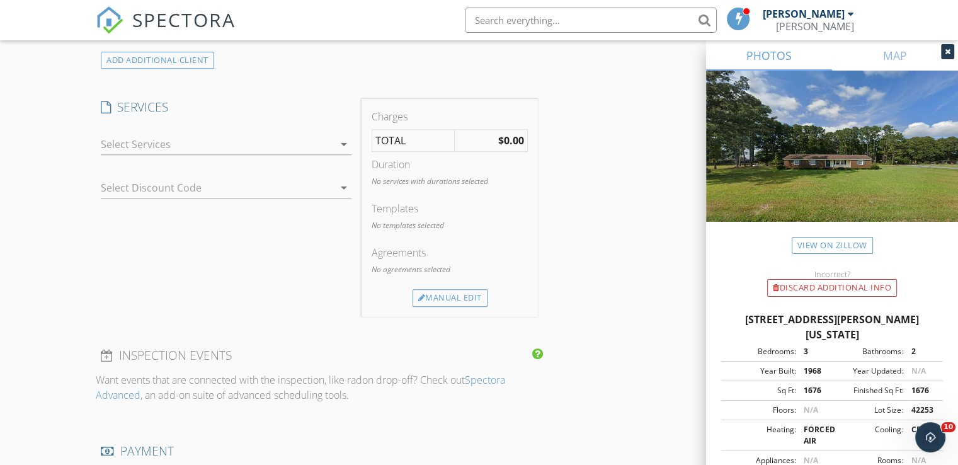
scroll to position [1011, 0]
type input "[PHONE_NUMBER]"
click at [343, 140] on icon "arrow_drop_down" at bounding box center [343, 141] width 15 height 15
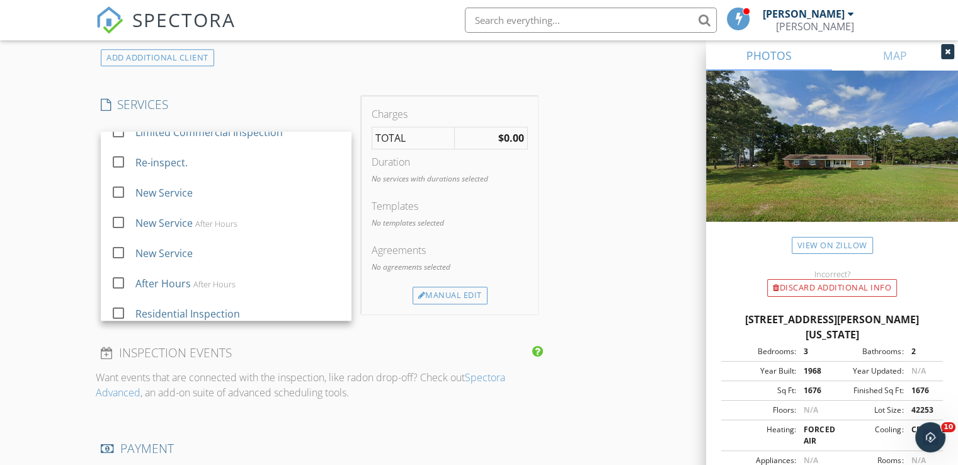
scroll to position [53, 0]
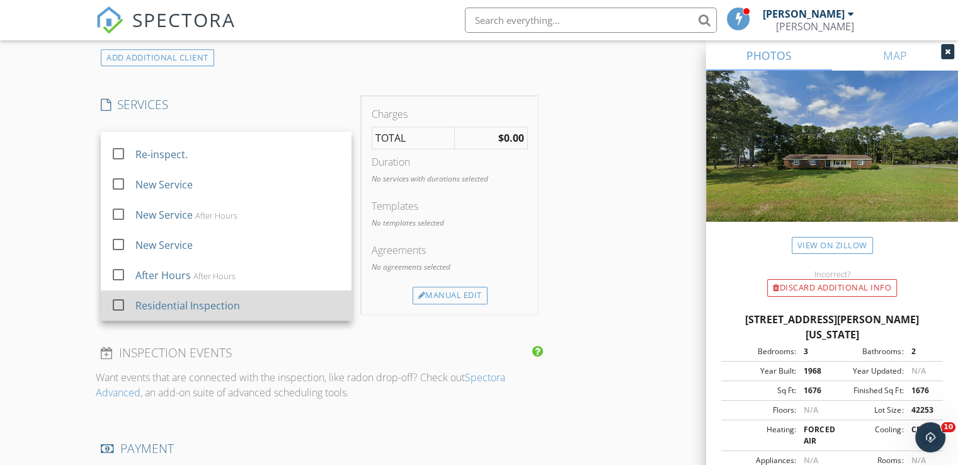
click at [118, 301] on div at bounding box center [118, 304] width 21 height 21
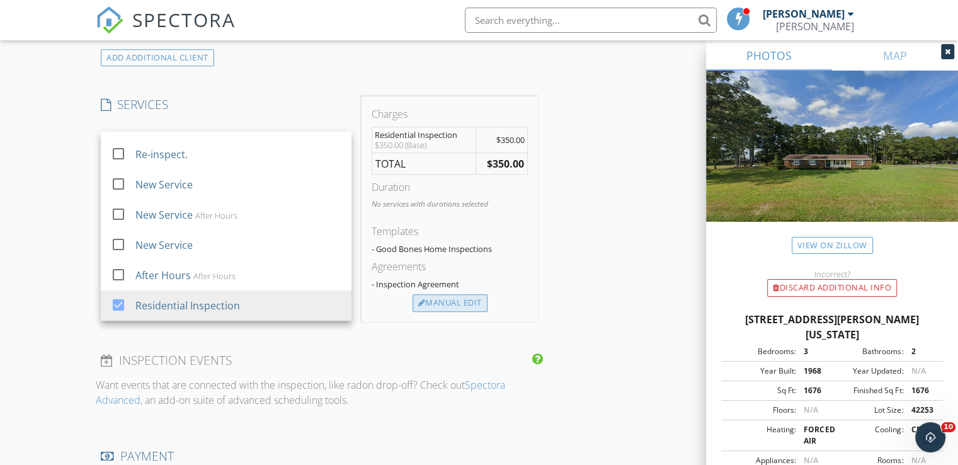
click at [432, 301] on div "Manual Edit" at bounding box center [450, 303] width 75 height 18
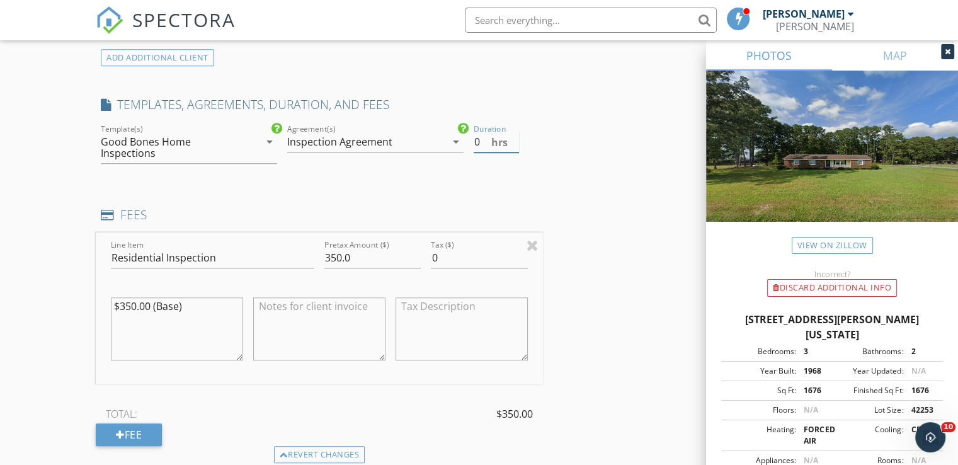
click at [480, 139] on input "0" at bounding box center [496, 142] width 45 height 21
type input "1"
click at [352, 256] on input "350.0" at bounding box center [372, 258] width 96 height 21
type input "3"
type input "200"
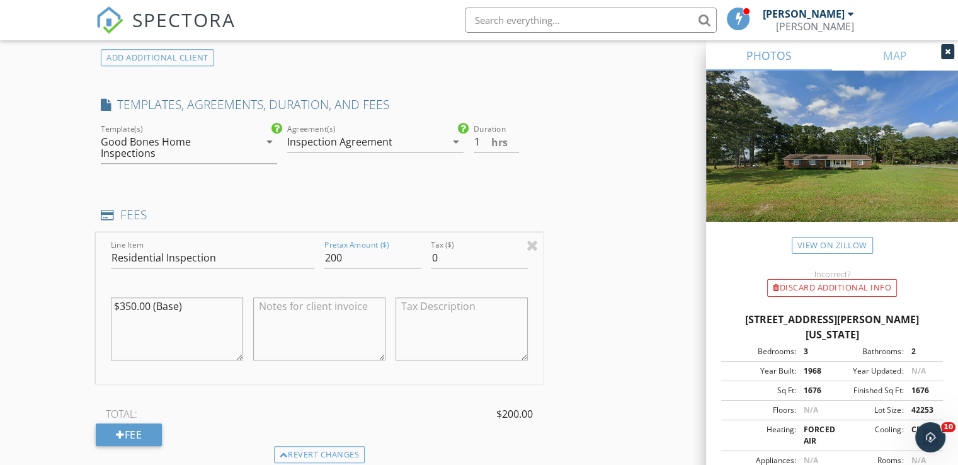
click at [456, 138] on icon "arrow_drop_down" at bounding box center [456, 141] width 15 height 15
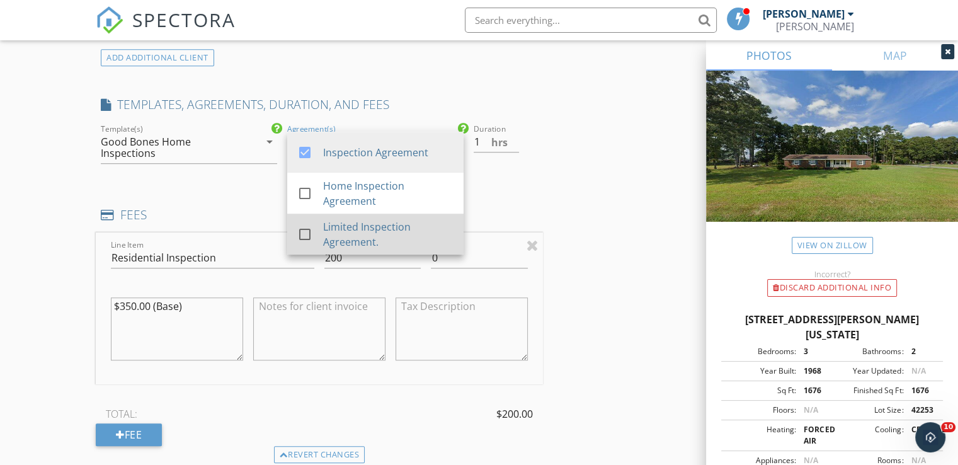
click at [306, 232] on div at bounding box center [304, 234] width 21 height 21
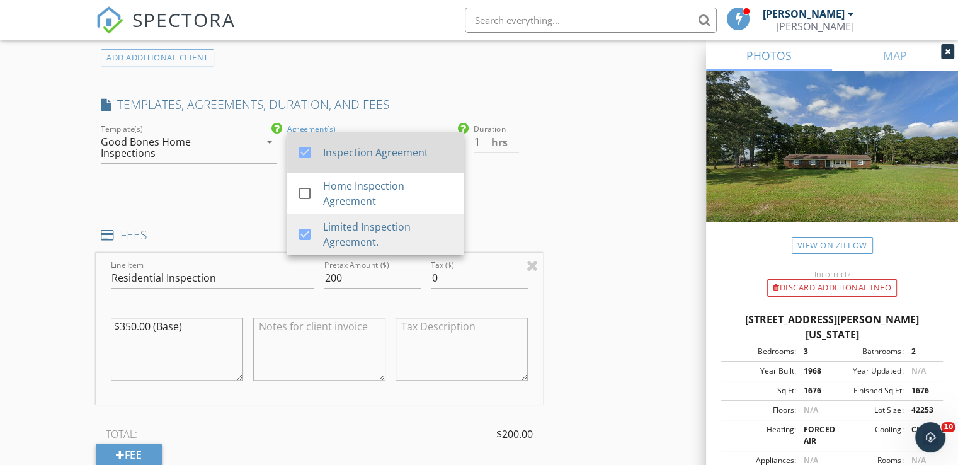
click at [307, 148] on div at bounding box center [304, 152] width 21 height 21
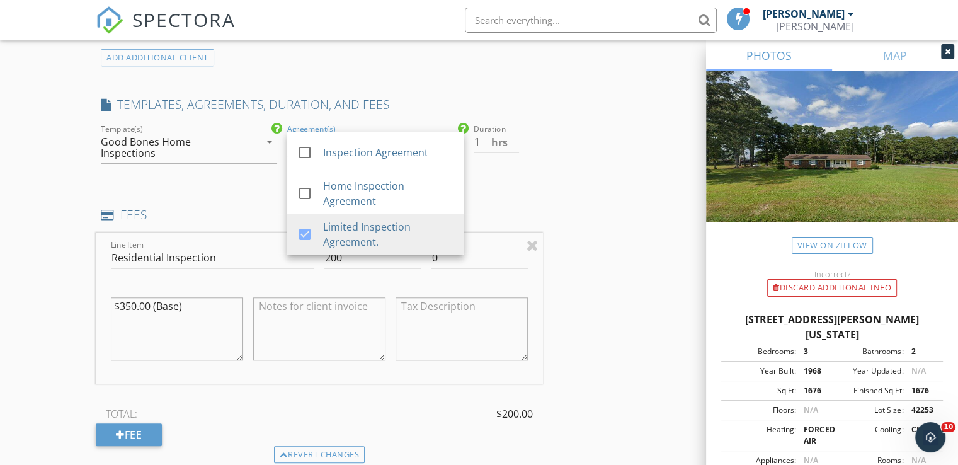
click at [648, 149] on div "INSPECTOR(S) check_box [PERSON_NAME] PRIMARY [PERSON_NAME] arrow_drop_down chec…" at bounding box center [479, 259] width 767 height 2247
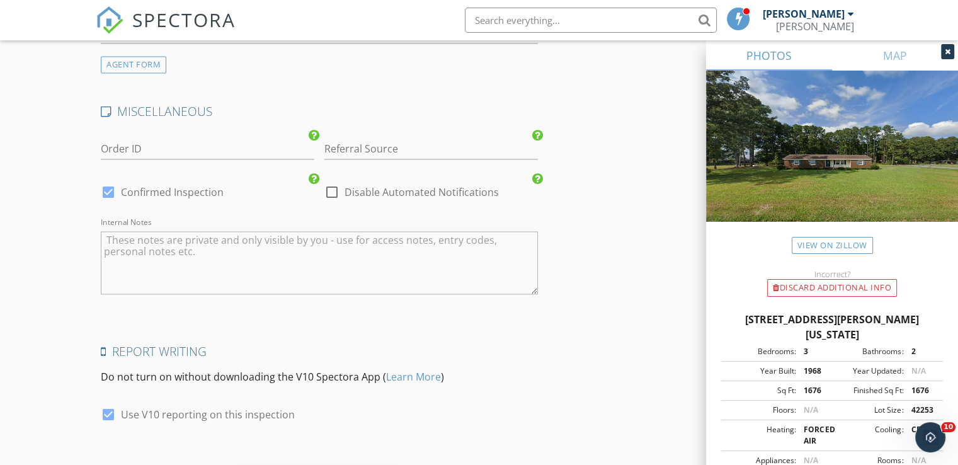
scroll to position [1955, 0]
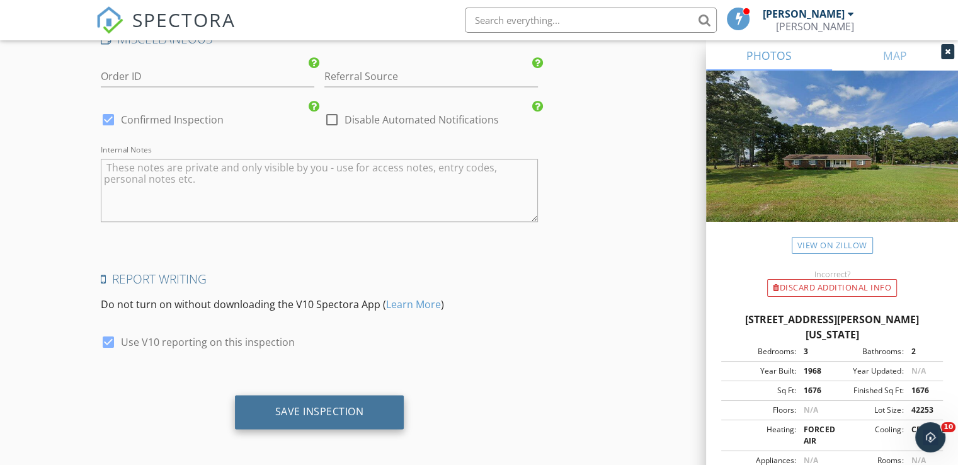
click at [301, 405] on div "Save Inspection" at bounding box center [319, 411] width 89 height 13
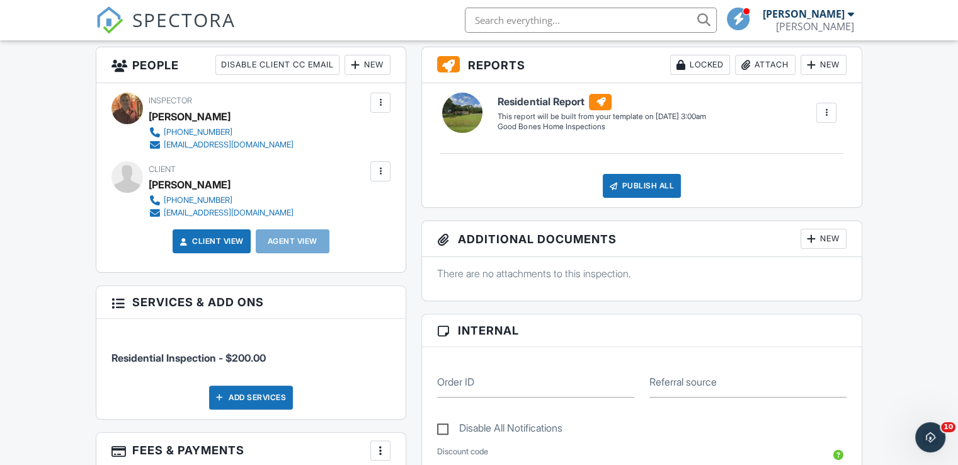
scroll to position [316, 0]
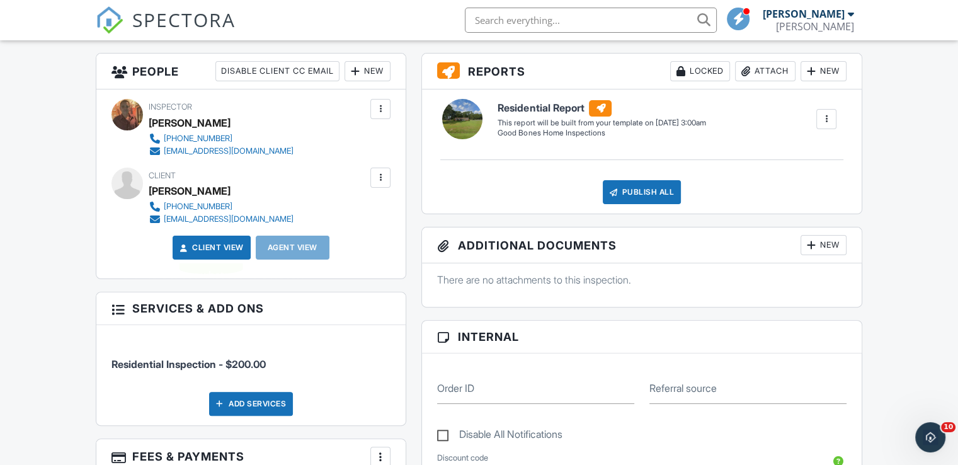
click at [211, 246] on link "Client View" at bounding box center [210, 247] width 67 height 13
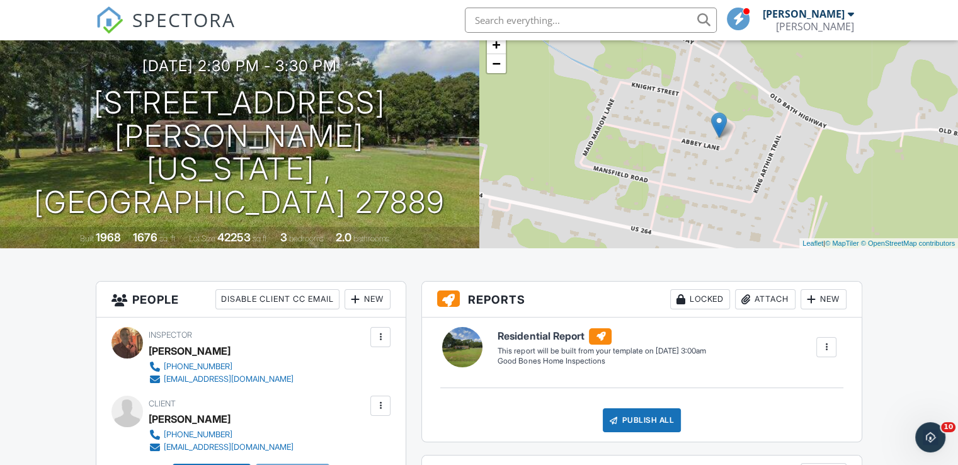
scroll to position [0, 0]
